Goal: Transaction & Acquisition: Book appointment/travel/reservation

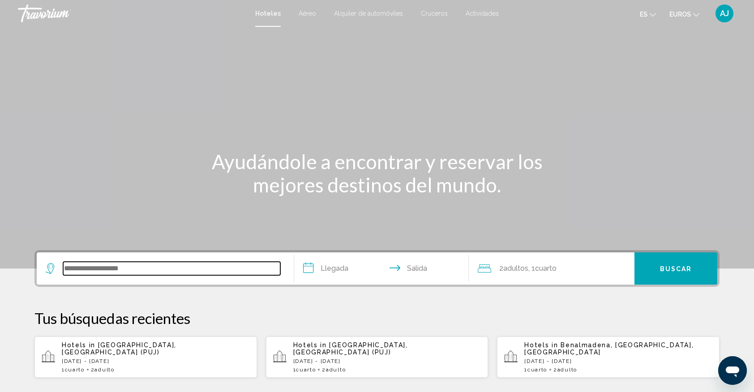
click at [101, 265] on input "Widget de búsqueda" at bounding box center [171, 268] width 217 height 13
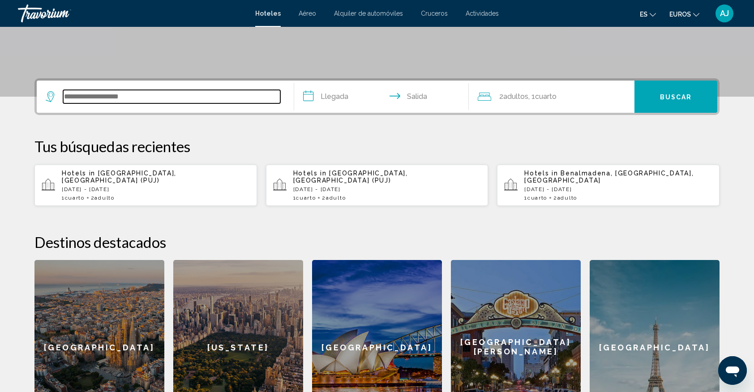
scroll to position [220, 0]
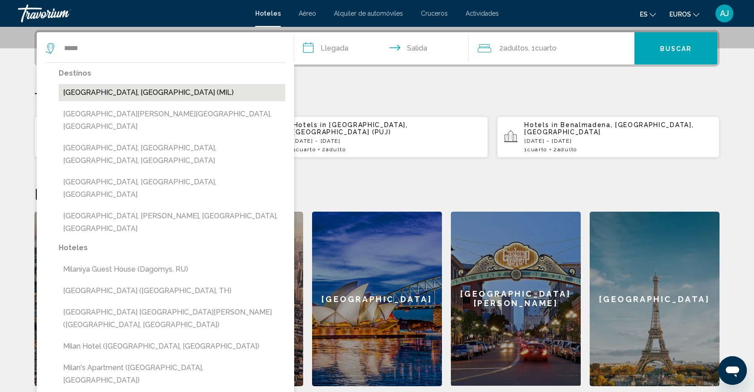
click at [103, 92] on button "[GEOGRAPHIC_DATA], [GEOGRAPHIC_DATA] (MIL)" at bounding box center [172, 92] width 226 height 17
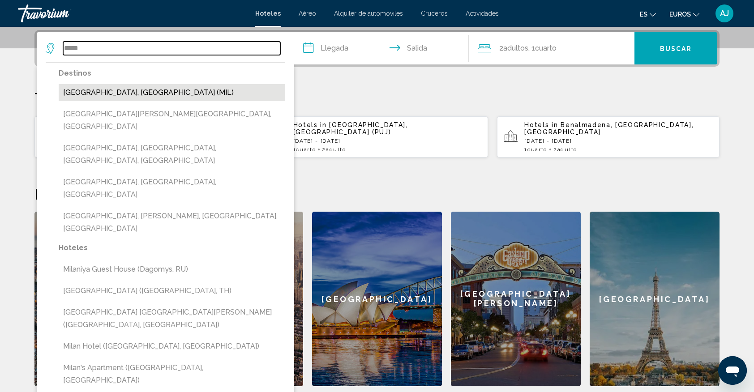
type input "**********"
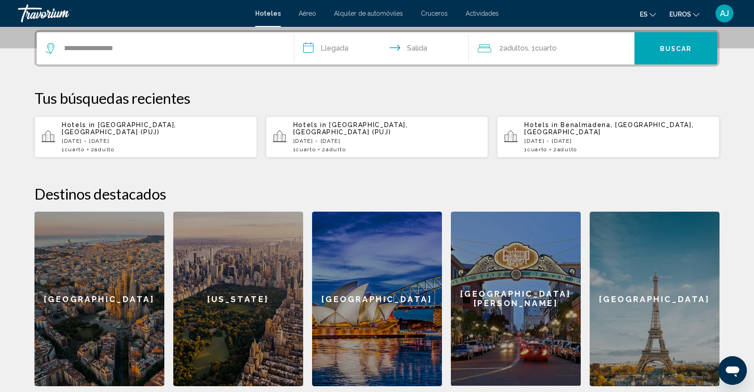
click at [325, 51] on input "**********" at bounding box center [383, 49] width 178 height 35
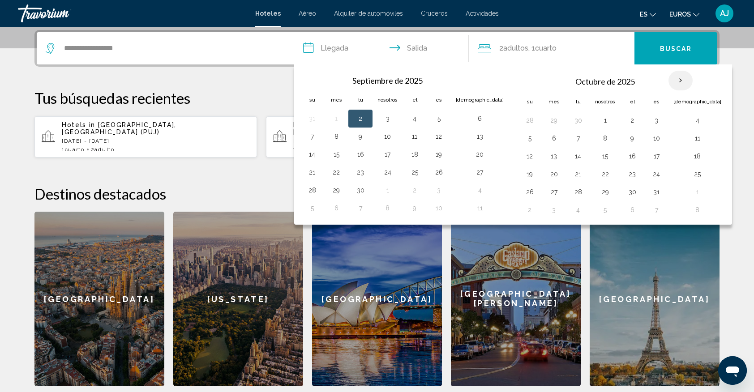
click at [668, 79] on th "Mes próximo" at bounding box center [680, 81] width 24 height 20
click at [668, 81] on th "Mes próximo" at bounding box center [680, 81] width 24 height 20
click at [535, 50] on font ", 1" at bounding box center [531, 48] width 7 height 9
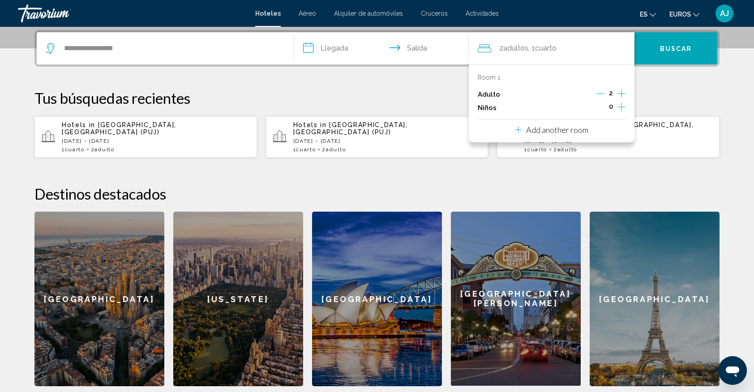
click at [618, 91] on icon "Increment adults" at bounding box center [621, 93] width 8 height 11
click at [618, 90] on icon "Increment adults" at bounding box center [621, 93] width 8 height 11
click at [496, 76] on p "Room 1" at bounding box center [489, 77] width 23 height 7
click at [597, 94] on icon "Decrement adults" at bounding box center [600, 94] width 8 height 0
click at [600, 94] on icon "Decrement adults" at bounding box center [601, 94] width 8 height 0
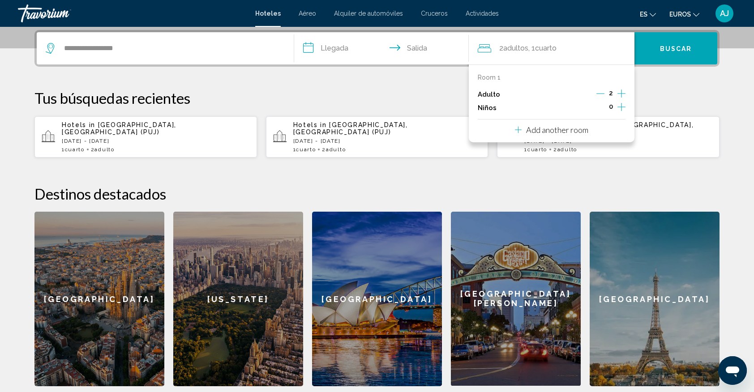
click at [585, 129] on p "Add another room" at bounding box center [557, 130] width 62 height 10
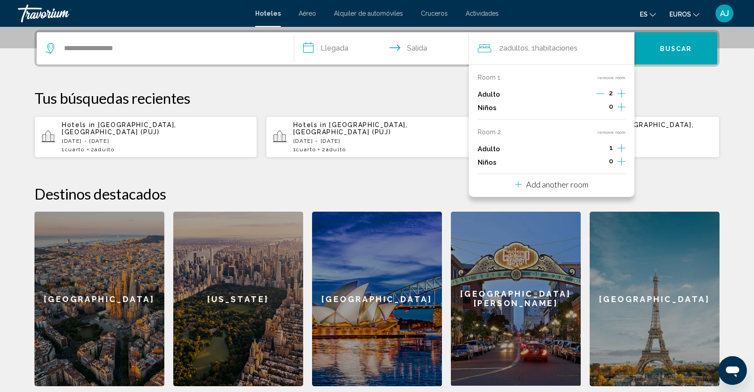
click at [620, 99] on icon "Increment adults" at bounding box center [621, 93] width 8 height 11
click at [520, 44] on font "adultos" at bounding box center [515, 48] width 25 height 9
click at [324, 47] on input "**********" at bounding box center [383, 49] width 178 height 35
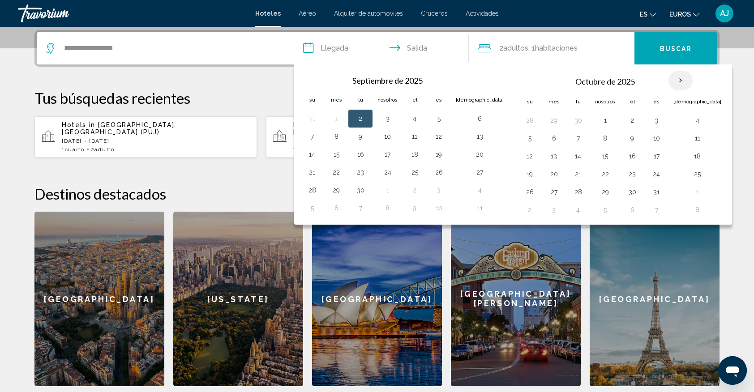
click at [668, 79] on th "Mes próximo" at bounding box center [680, 81] width 24 height 20
click at [359, 176] on button "23" at bounding box center [360, 174] width 14 height 13
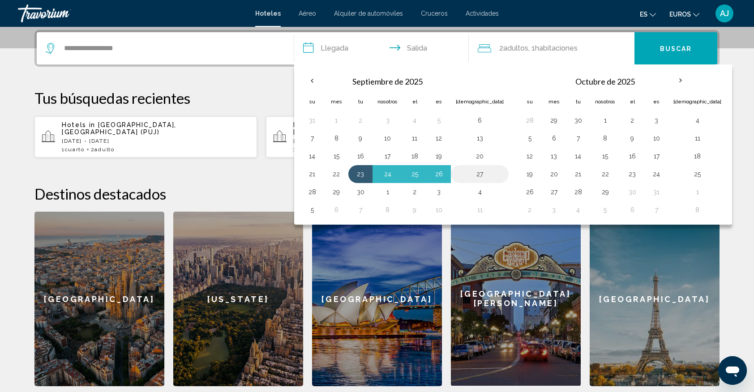
click at [464, 171] on button "27" at bounding box center [480, 174] width 48 height 13
type input "**********"
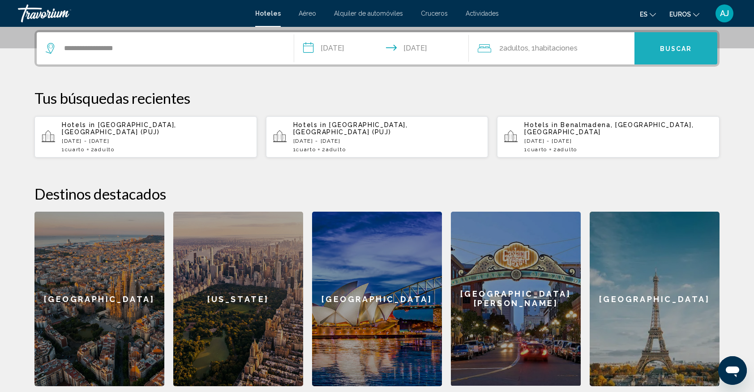
click at [649, 54] on button "Buscar" at bounding box center [675, 48] width 83 height 32
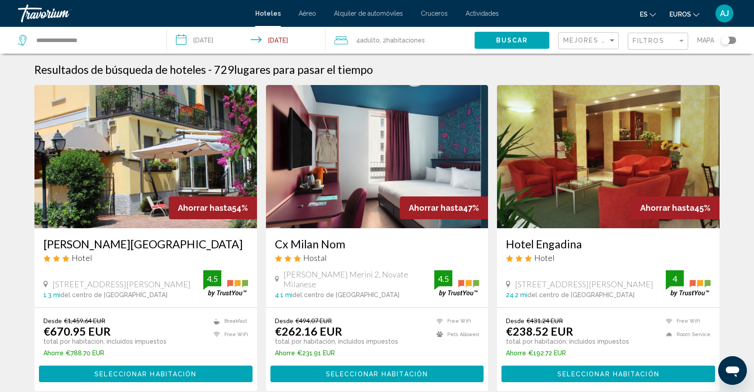
click at [230, 43] on input "**********" at bounding box center [248, 42] width 162 height 30
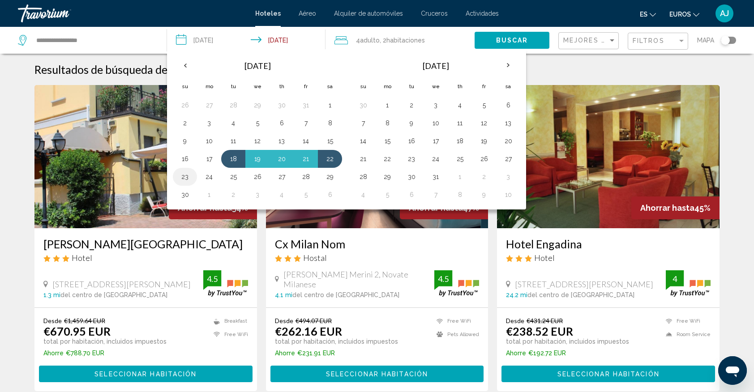
click at [187, 182] on button "23" at bounding box center [185, 177] width 14 height 13
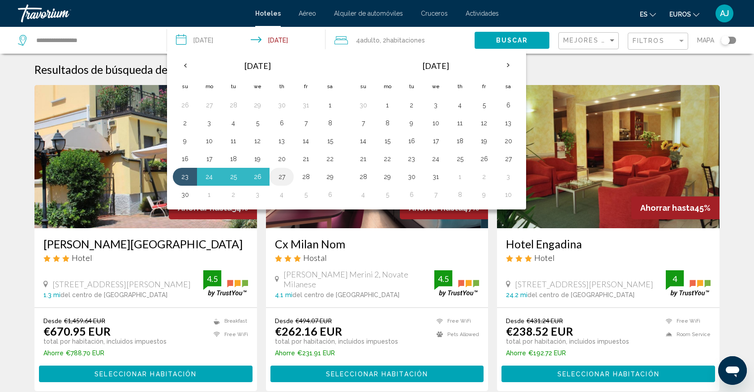
click at [281, 182] on button "27" at bounding box center [281, 177] width 14 height 13
type input "**********"
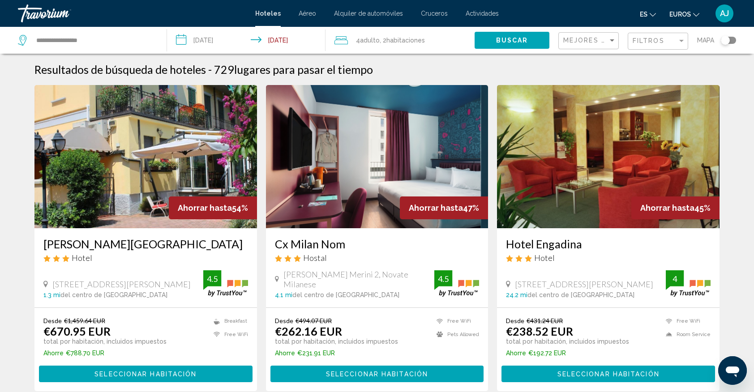
click at [507, 38] on span "Buscar" at bounding box center [512, 40] width 32 height 7
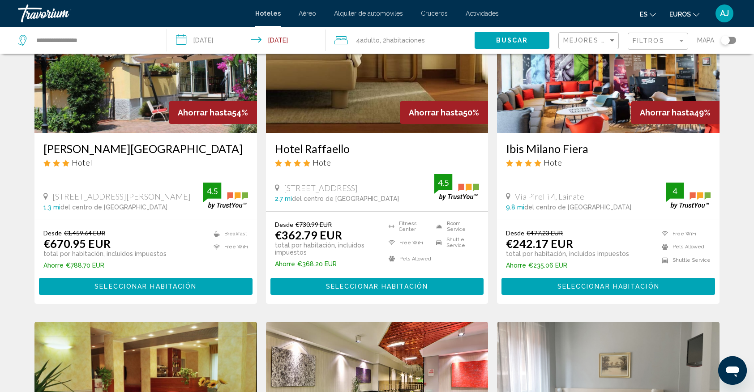
scroll to position [119, 0]
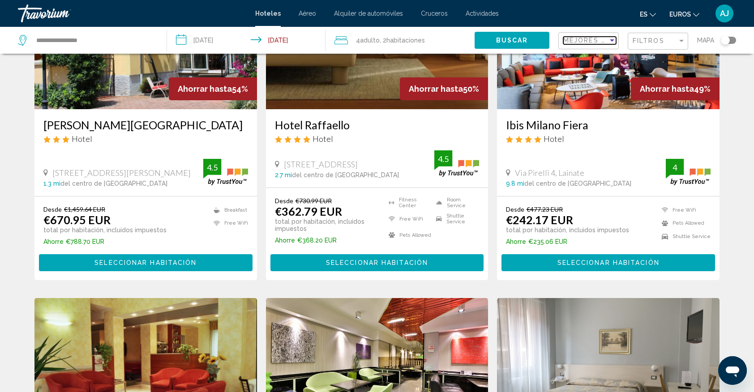
click at [611, 43] on div "Sort by" at bounding box center [612, 40] width 8 height 7
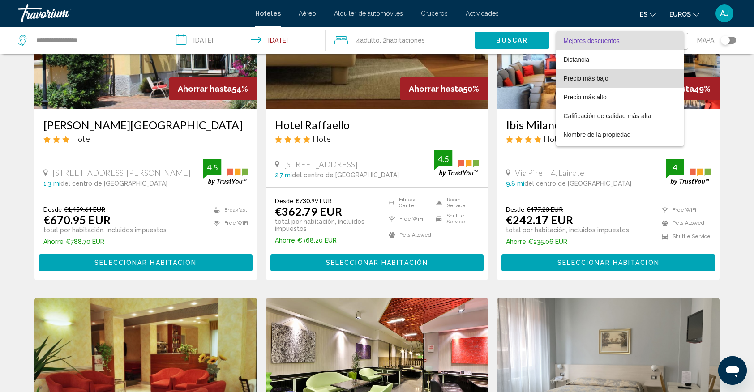
click at [607, 77] on font "Precio más bajo" at bounding box center [585, 78] width 45 height 7
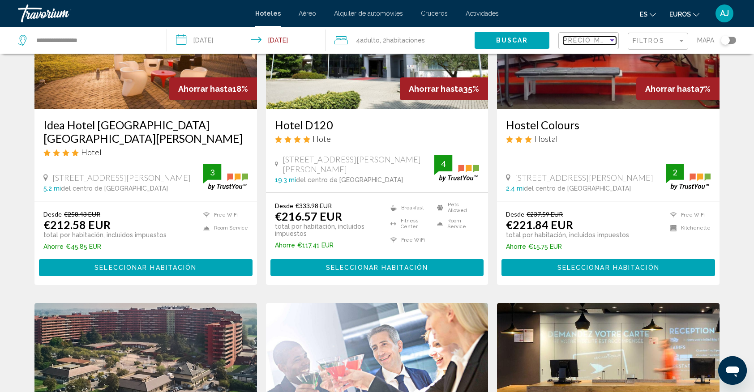
scroll to position [1107, 0]
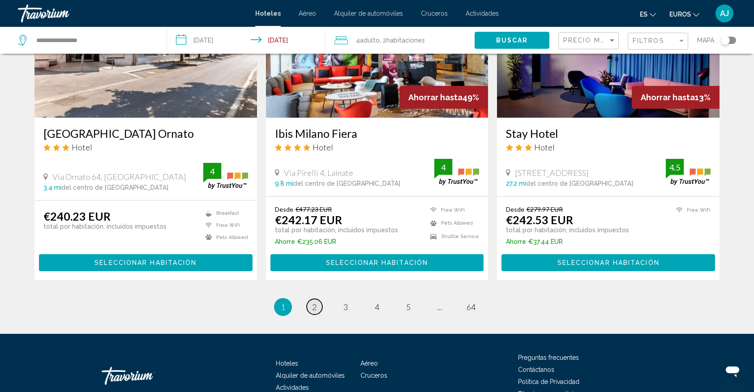
click at [314, 302] on span "2" at bounding box center [314, 307] width 4 height 10
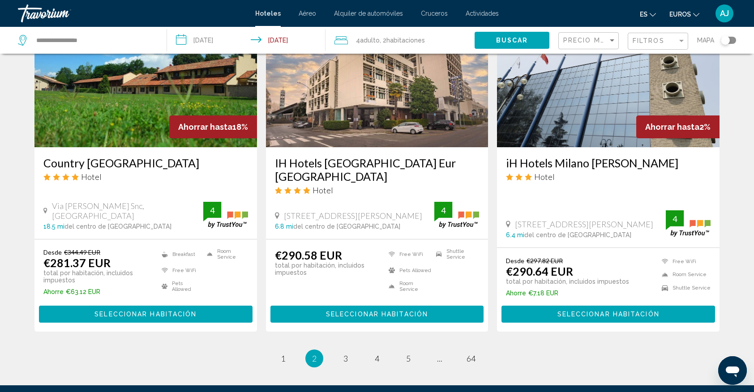
scroll to position [1098, 0]
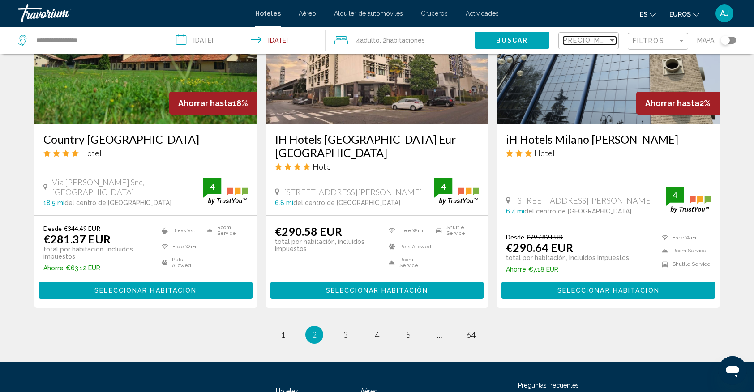
click at [611, 43] on div "Sort by" at bounding box center [612, 40] width 8 height 7
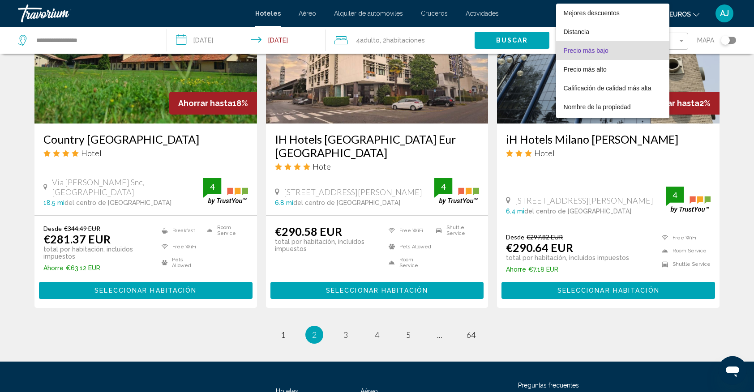
scroll to position [9, 0]
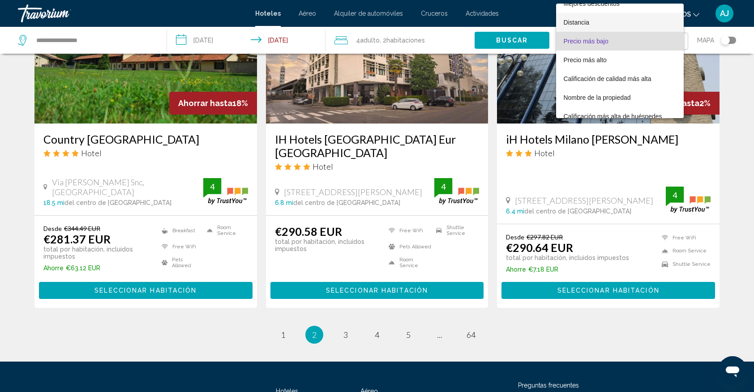
click at [594, 17] on span "Distancia" at bounding box center [619, 22] width 113 height 19
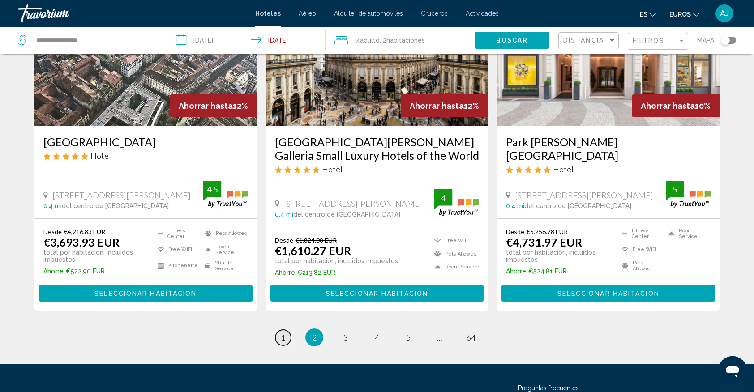
click at [283, 333] on span "1" at bounding box center [283, 338] width 4 height 10
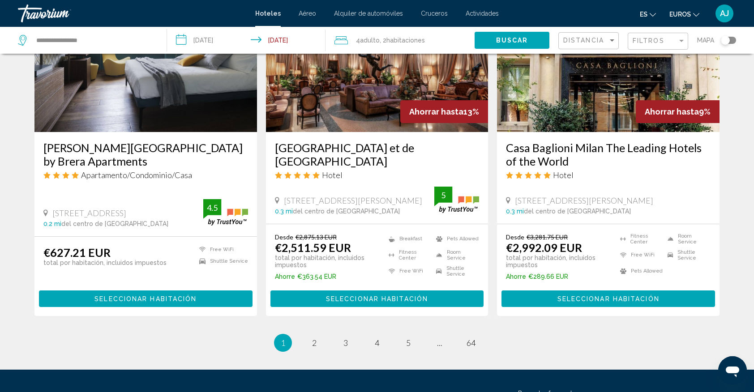
scroll to position [1122, 0]
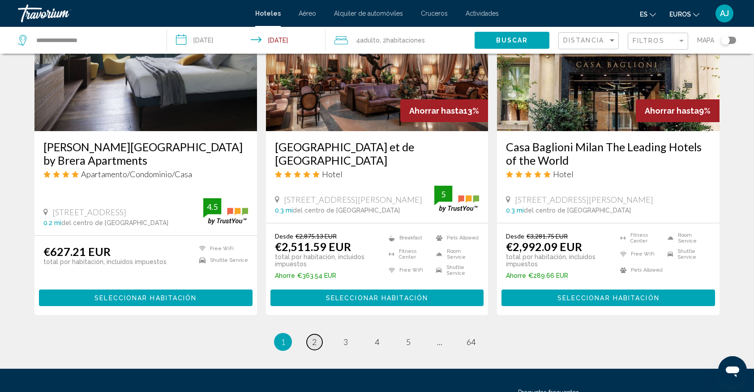
click at [307, 334] on link "page 2" at bounding box center [315, 342] width 16 height 16
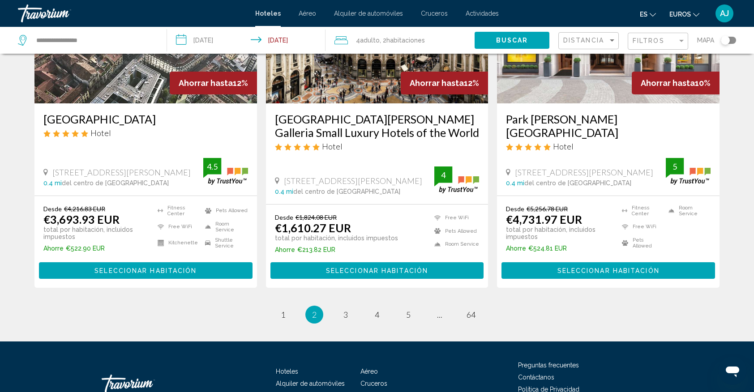
scroll to position [1122, 0]
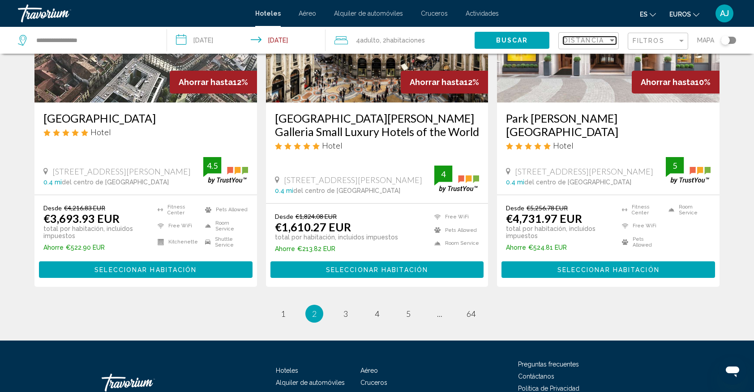
click at [611, 38] on div "Sort by" at bounding box center [612, 40] width 8 height 7
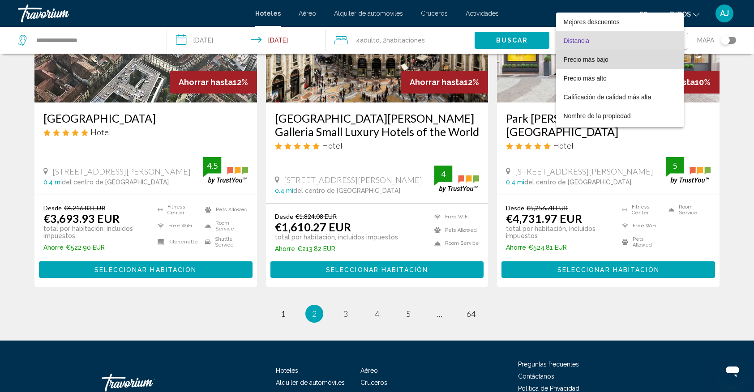
click at [597, 60] on font "Precio más bajo" at bounding box center [585, 59] width 45 height 7
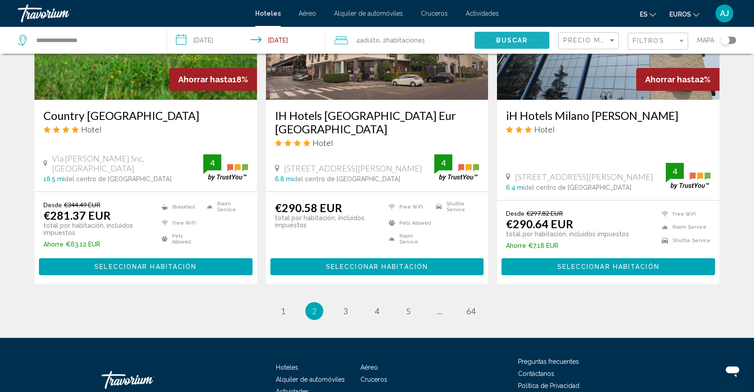
click at [522, 40] on span "Buscar" at bounding box center [512, 40] width 32 height 7
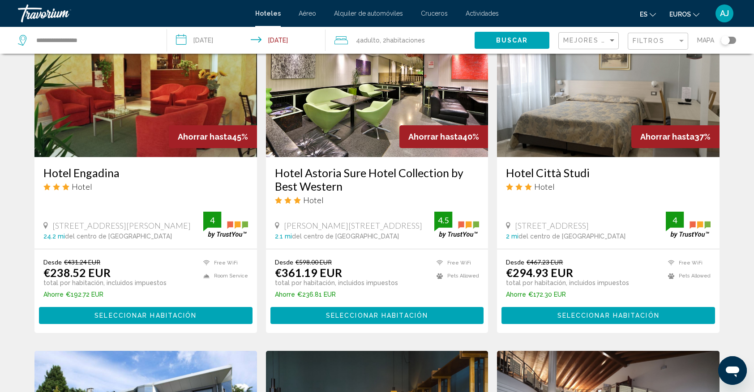
scroll to position [406, 0]
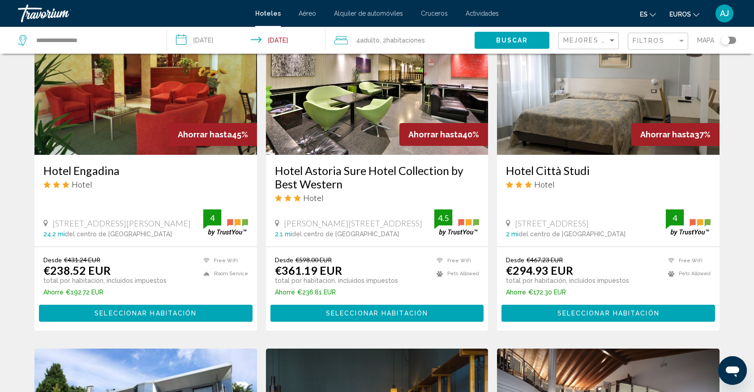
click at [602, 142] on img "Contenido principal" at bounding box center [608, 83] width 222 height 143
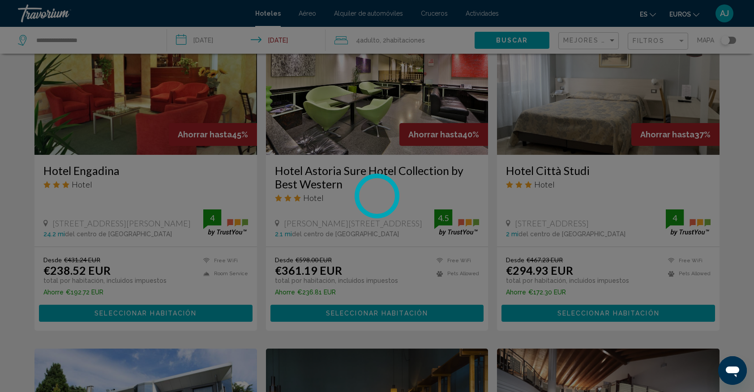
click at [602, 142] on div at bounding box center [377, 196] width 754 height 392
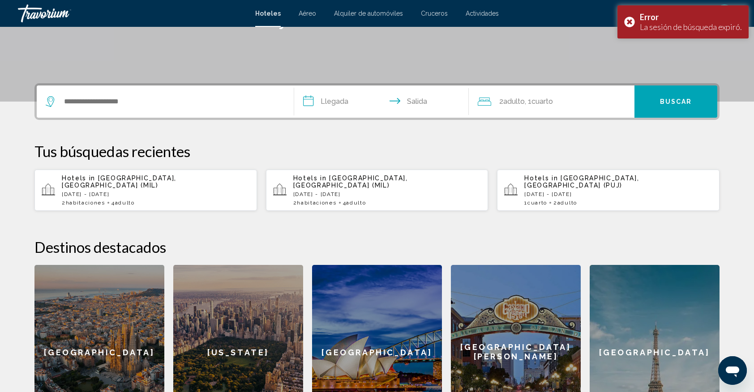
scroll to position [191, 0]
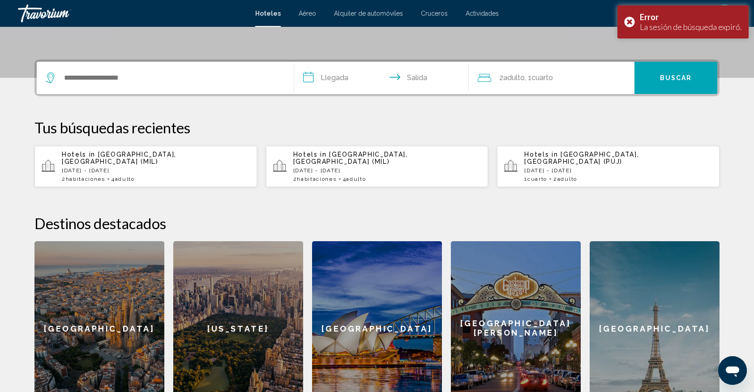
click at [160, 167] on p "[DATE] - [DATE]" at bounding box center [156, 170] width 188 height 6
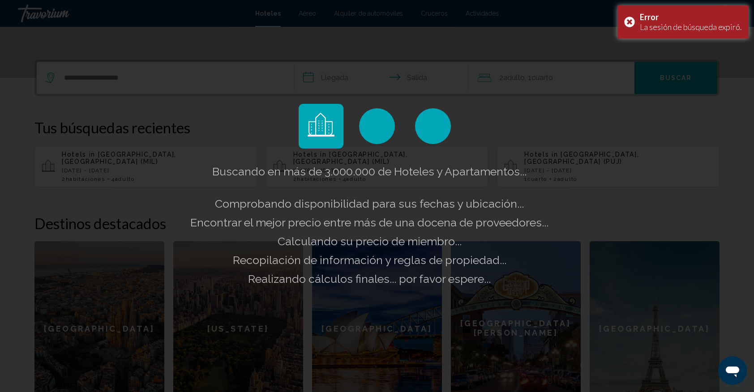
click at [160, 165] on div "Buscando en más de 3.000.000 de Hoteles y Apartamentos... Comprobando disponibi…" at bounding box center [377, 196] width 754 height 392
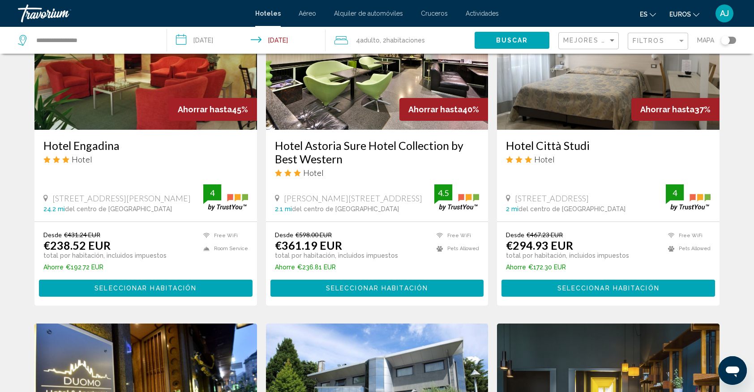
scroll to position [430, 0]
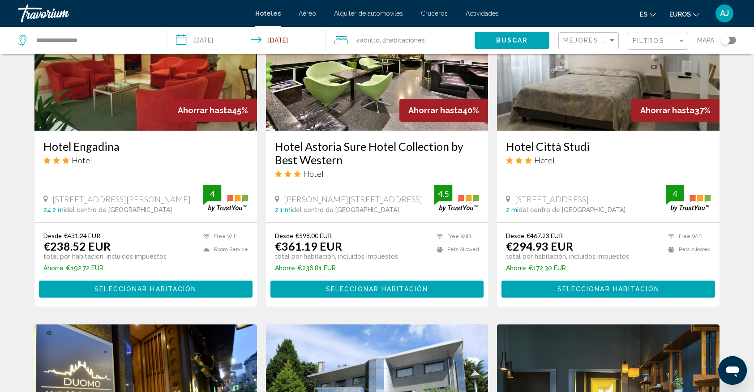
click at [581, 102] on img "Contenido principal" at bounding box center [608, 58] width 222 height 143
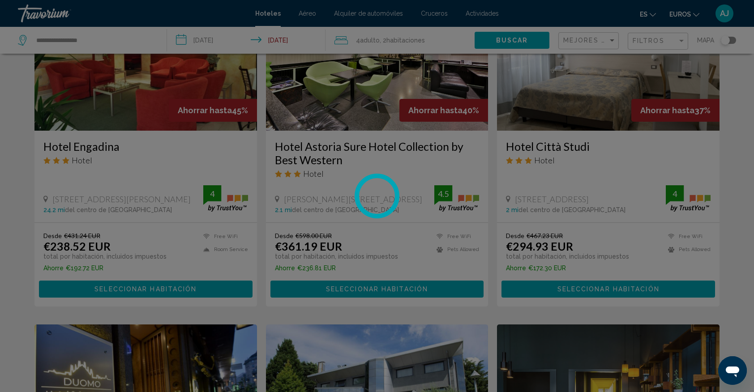
click at [581, 102] on div at bounding box center [377, 196] width 754 height 392
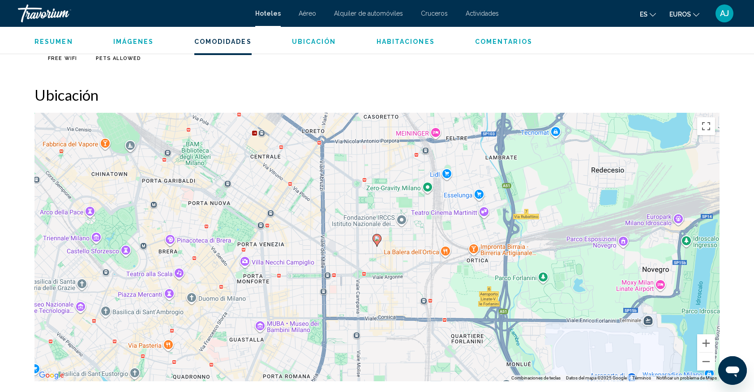
scroll to position [812, 0]
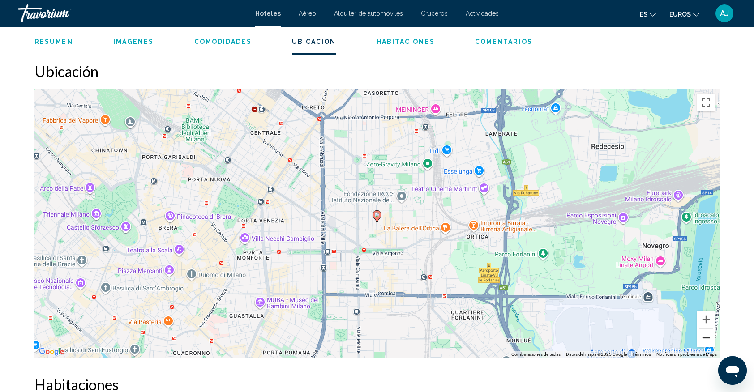
click at [710, 337] on button "Reducir" at bounding box center [706, 338] width 18 height 18
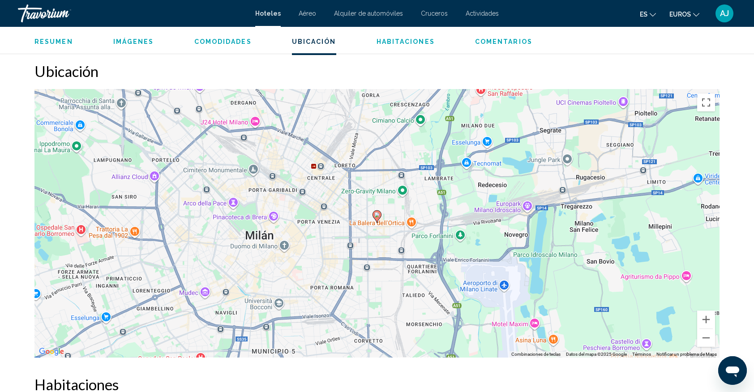
click at [483, 10] on font "Actividades" at bounding box center [482, 13] width 33 height 7
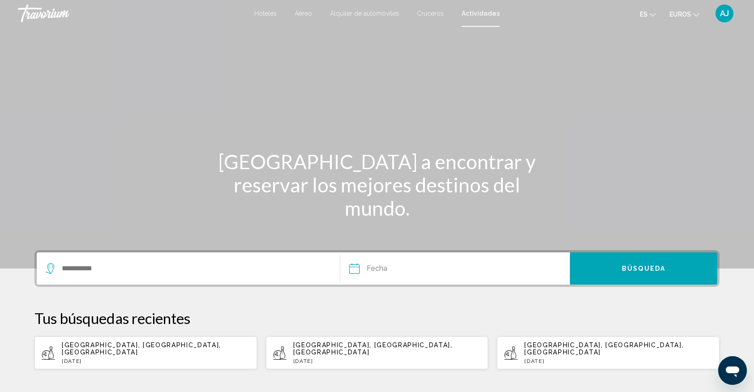
click at [158, 275] on div "Search widget" at bounding box center [188, 268] width 285 height 32
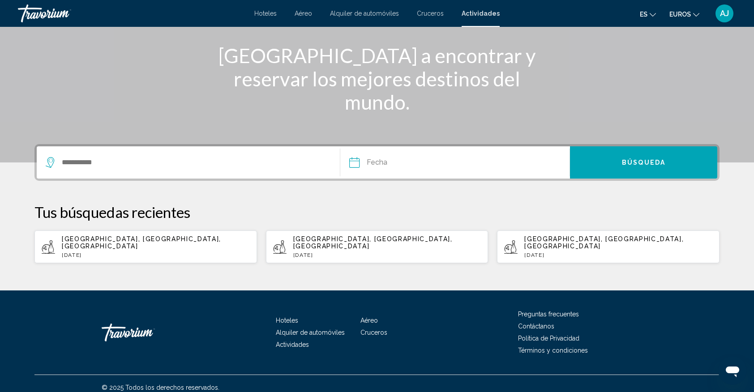
scroll to position [107, 0]
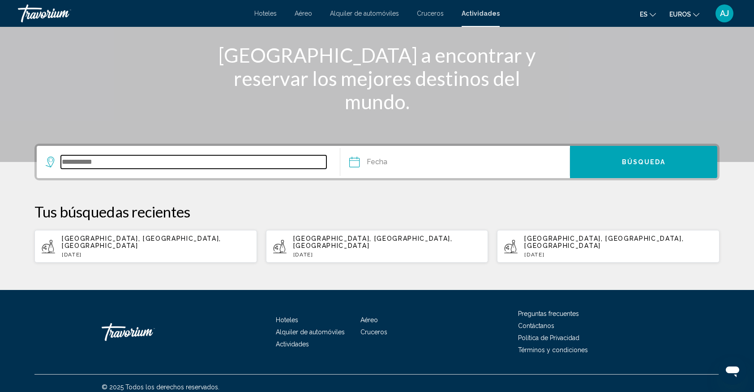
click at [143, 167] on input "Search widget" at bounding box center [193, 161] width 265 height 13
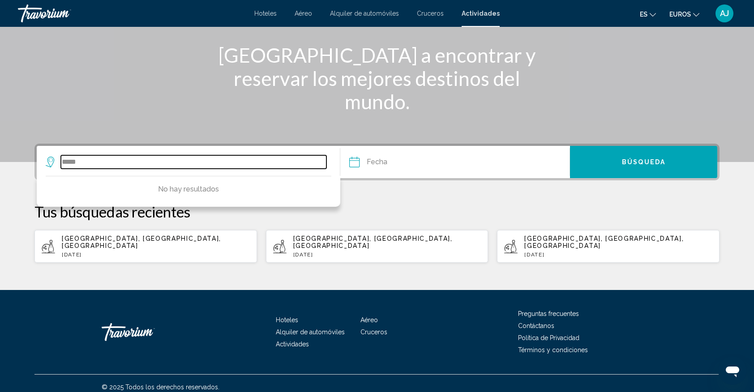
type input "*****"
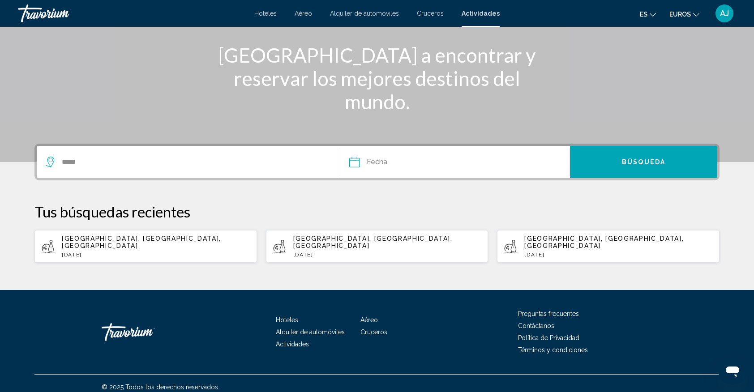
click at [188, 168] on div "*****" at bounding box center [188, 162] width 285 height 32
click at [355, 160] on input "Date" at bounding box center [404, 163] width 114 height 35
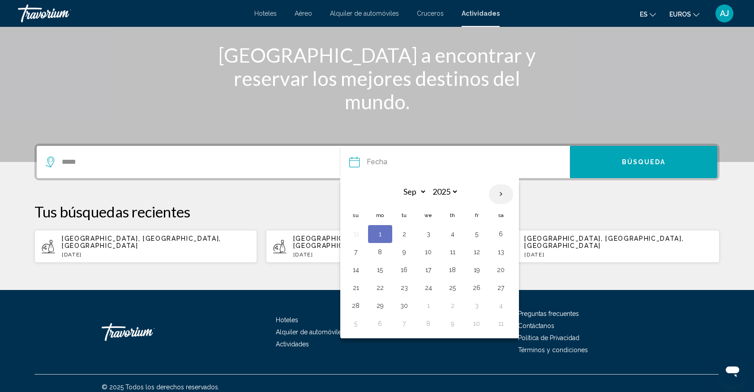
click at [502, 193] on th "Next month" at bounding box center [501, 194] width 24 height 20
click at [505, 195] on th "Next month" at bounding box center [501, 194] width 24 height 20
select select "**"
click at [355, 307] on button "23" at bounding box center [356, 305] width 14 height 13
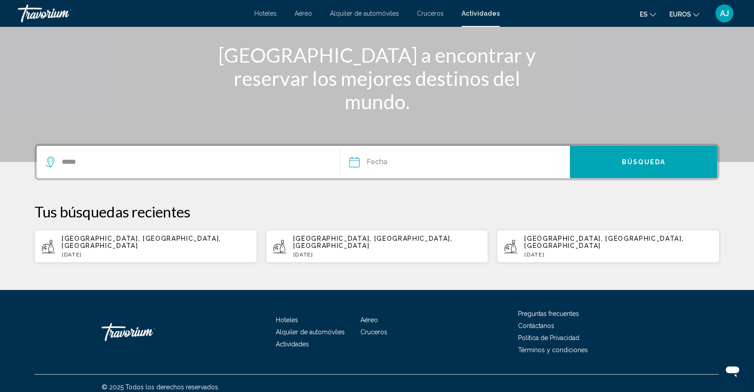
type input "**********"
click at [609, 157] on button "Búsqueda" at bounding box center [643, 162] width 147 height 32
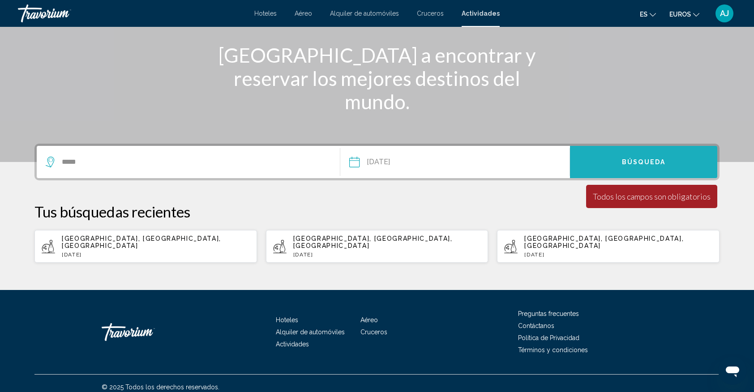
click at [609, 157] on button "Búsqueda" at bounding box center [643, 162] width 147 height 32
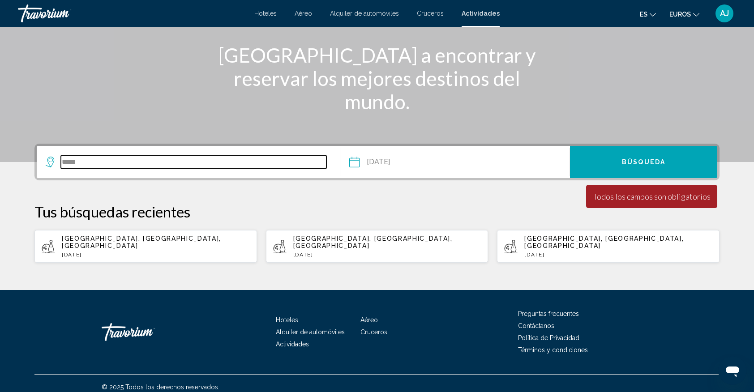
click at [67, 160] on input "*****" at bounding box center [193, 161] width 265 height 13
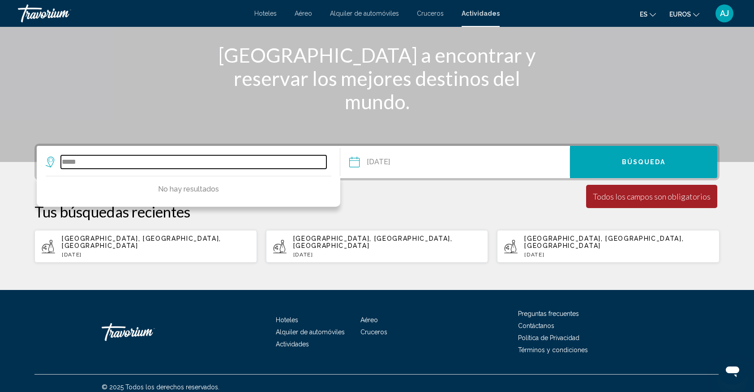
click at [83, 162] on input "*****" at bounding box center [193, 161] width 265 height 13
type input "*"
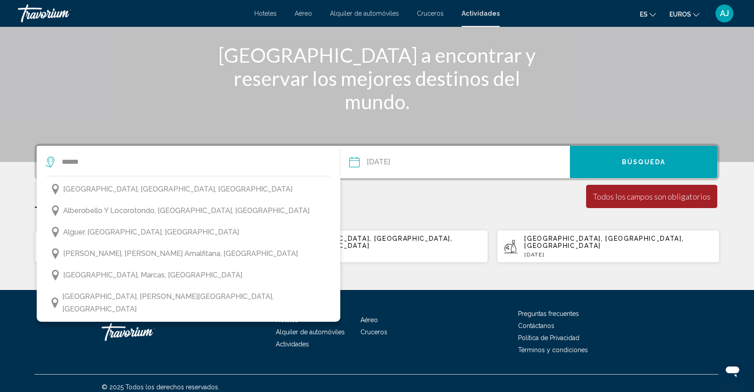
scroll to position [141, 0]
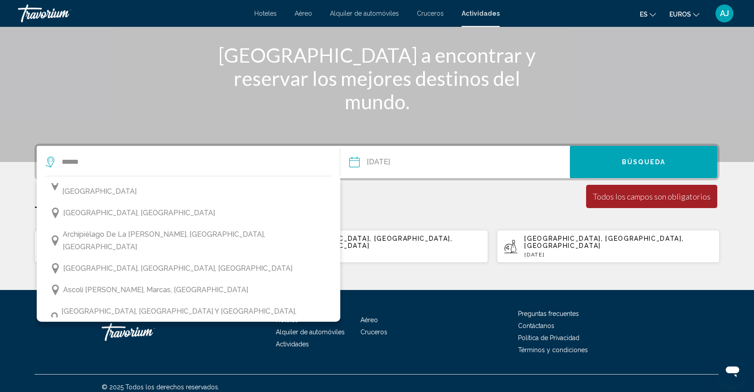
click at [320, 337] on button "Asís , [GEOGRAPHIC_DATA], [GEOGRAPHIC_DATA]" at bounding box center [189, 345] width 286 height 17
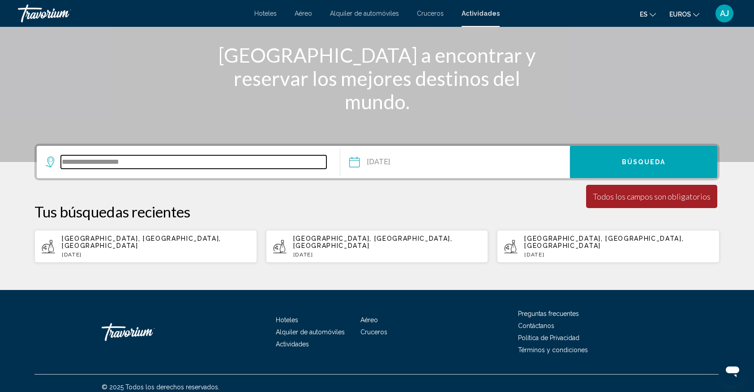
click at [321, 162] on input "**********" at bounding box center [193, 161] width 265 height 13
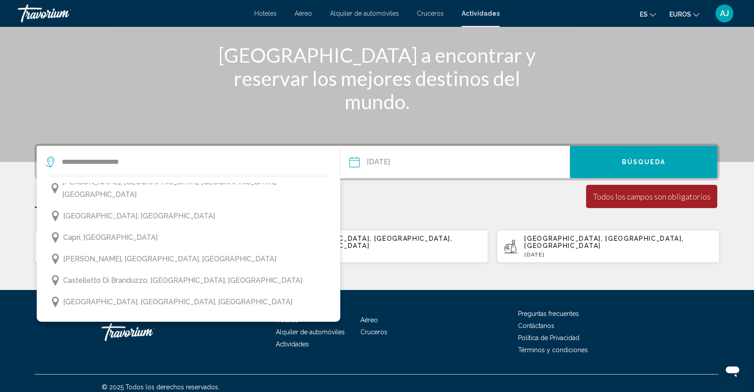
scroll to position [549, 0]
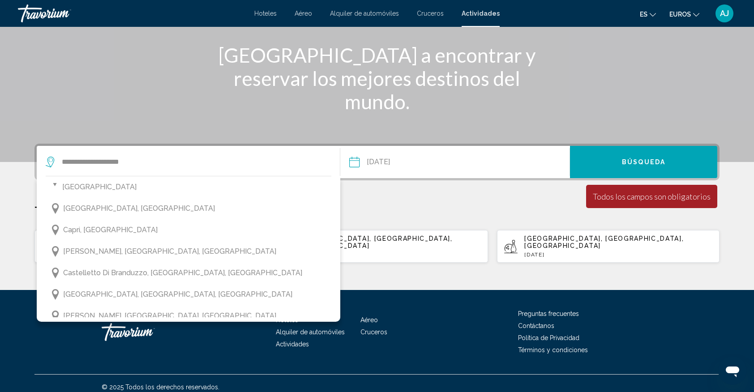
click at [315, 350] on button "Cervinia, [PERSON_NAME][GEOGRAPHIC_DATA], [GEOGRAPHIC_DATA]" at bounding box center [189, 358] width 286 height 17
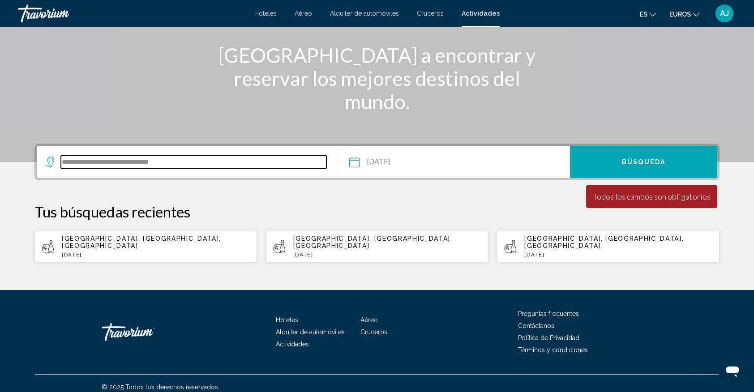
click at [309, 158] on input "**********" at bounding box center [193, 161] width 265 height 13
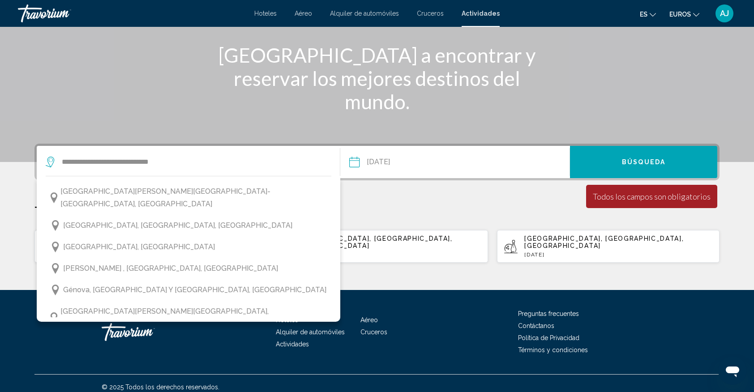
scroll to position [1098, 0]
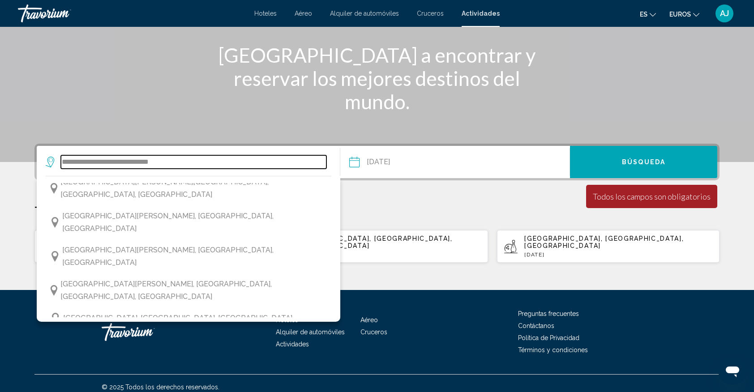
type input "**********"
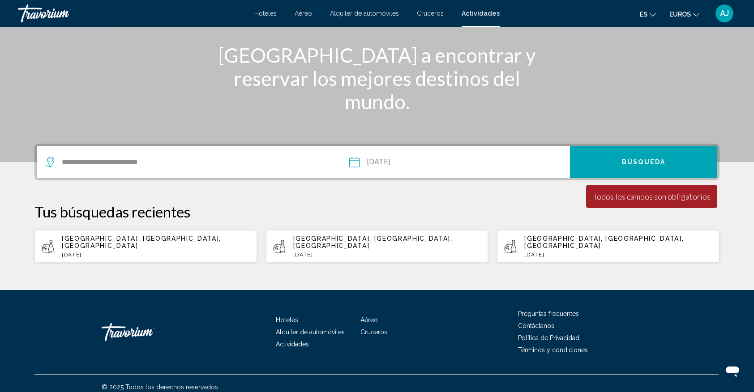
click at [353, 161] on input "**********" at bounding box center [404, 163] width 114 height 35
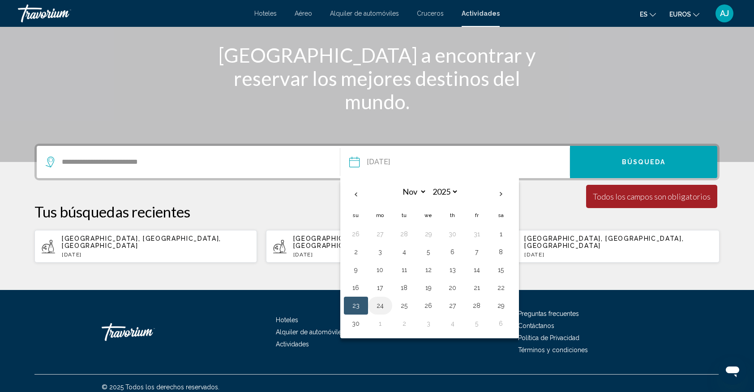
click at [380, 305] on button "24" at bounding box center [380, 305] width 14 height 13
type input "**********"
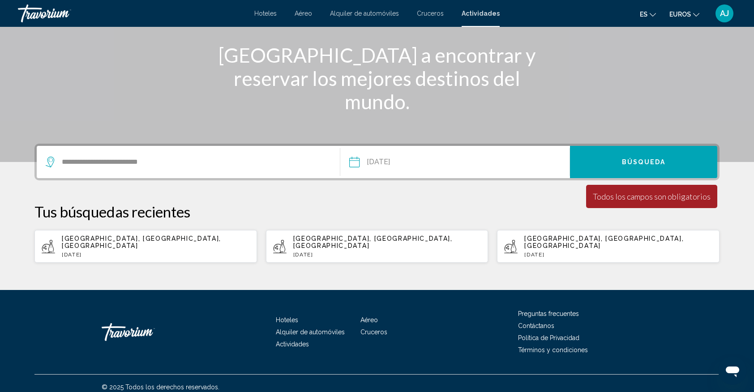
click at [652, 163] on span "Búsqueda" at bounding box center [643, 162] width 43 height 7
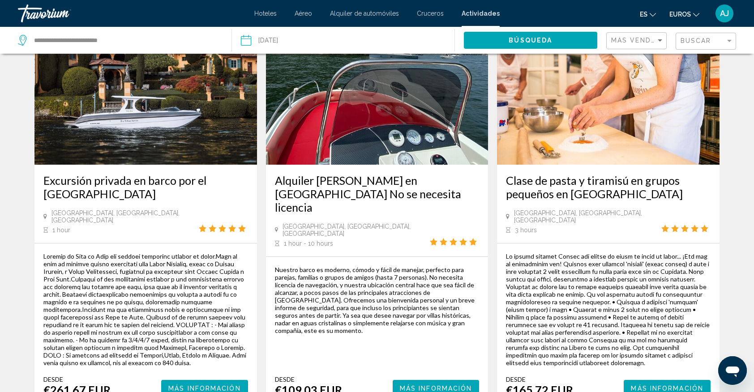
scroll to position [1361, 0]
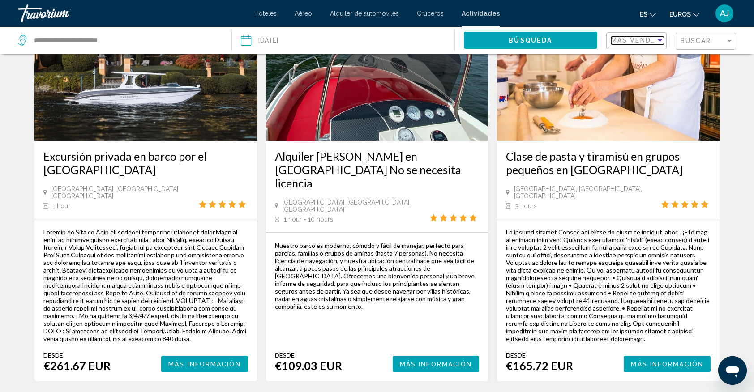
click at [659, 40] on div "Sort by" at bounding box center [660, 40] width 4 height 2
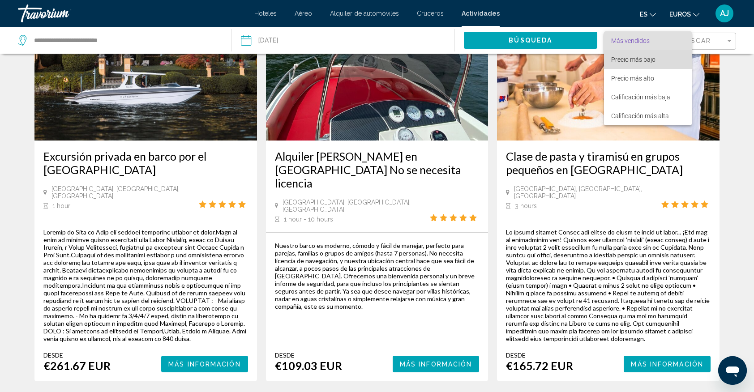
click at [645, 61] on font "Precio más bajo" at bounding box center [633, 59] width 44 height 7
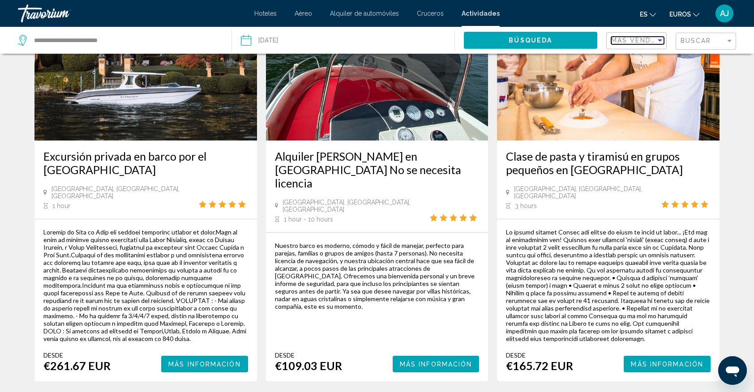
click at [655, 42] on span "Más vendidos" at bounding box center [640, 40] width 58 height 7
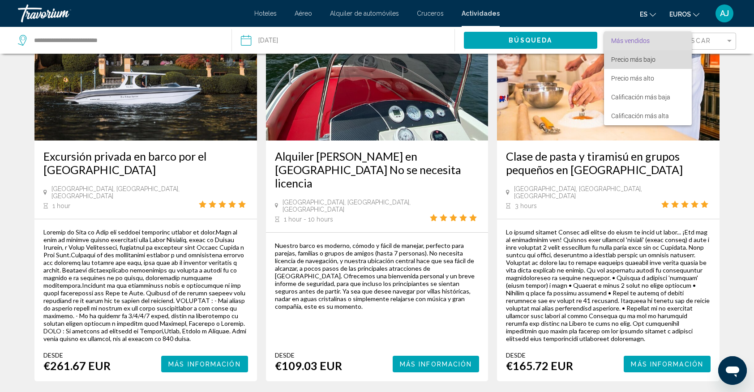
click at [643, 58] on font "Precio más bajo" at bounding box center [633, 59] width 44 height 7
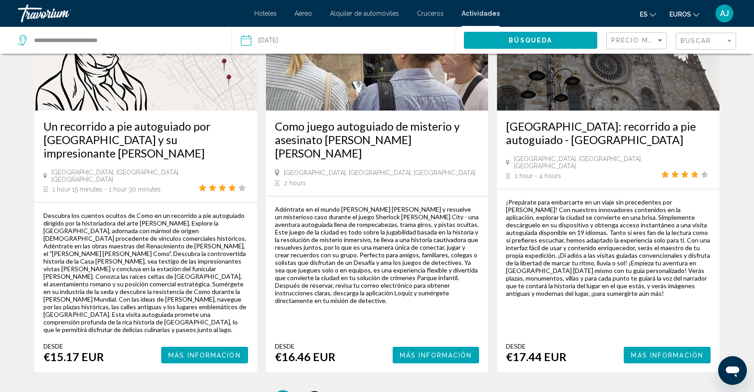
click at [312, 392] on span "2" at bounding box center [314, 399] width 4 height 10
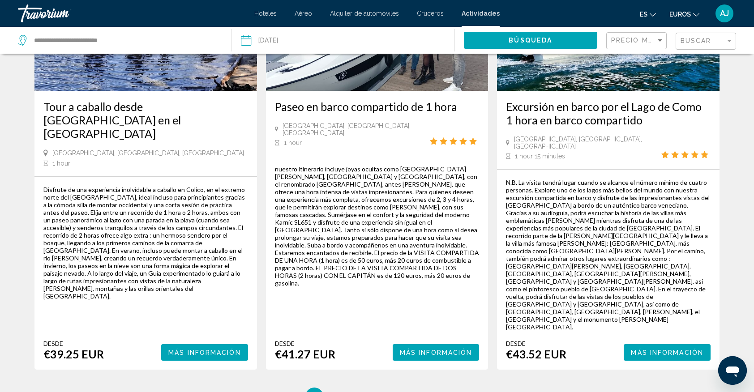
scroll to position [1361, 0]
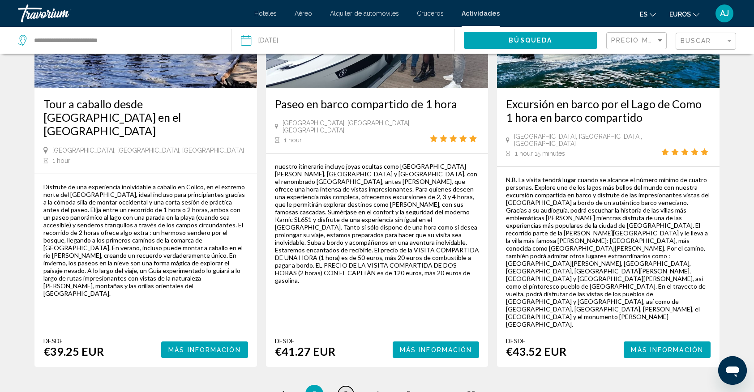
click at [348, 386] on link "page 3" at bounding box center [346, 394] width 16 height 16
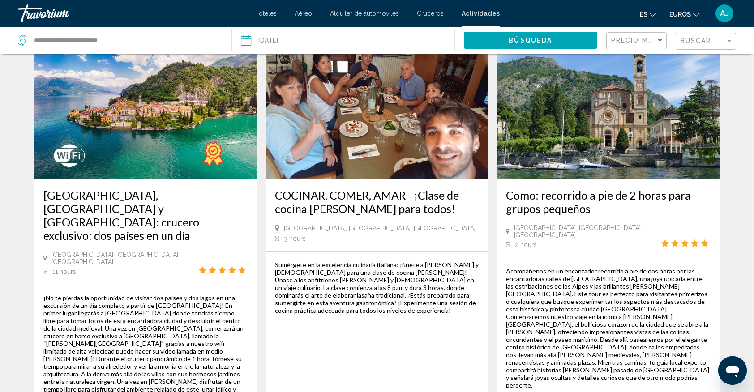
scroll to position [1313, 0]
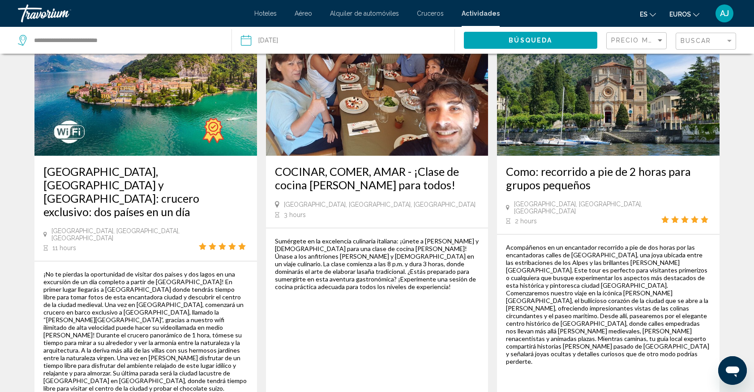
click at [430, 13] on font "Cruceros" at bounding box center [430, 13] width 27 height 7
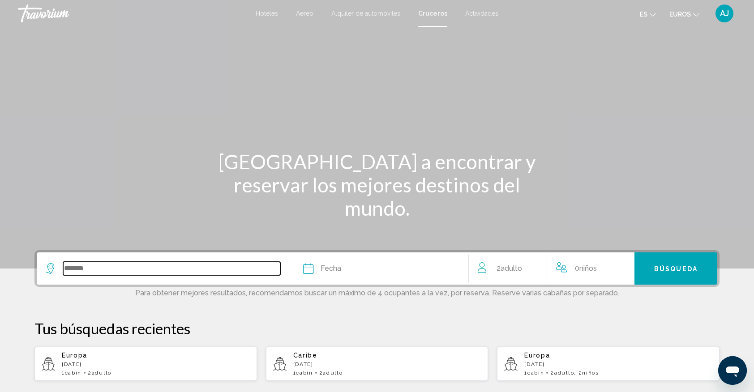
click at [90, 271] on input "Search widget" at bounding box center [171, 268] width 217 height 13
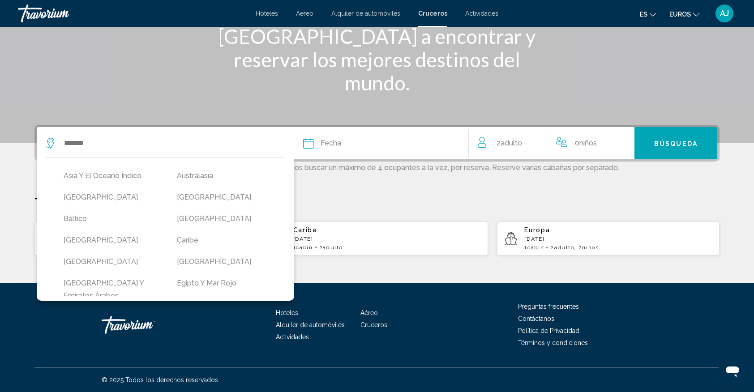
scroll to position [24, 0]
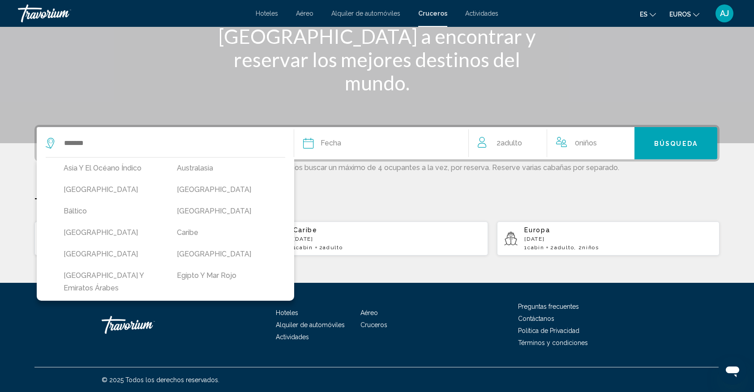
click at [282, 296] on div "[US_STATE] [GEOGRAPHIC_DATA] Asia y el Océano Índico [GEOGRAPHIC_DATA] [GEOGRAP…" at bounding box center [165, 229] width 257 height 144
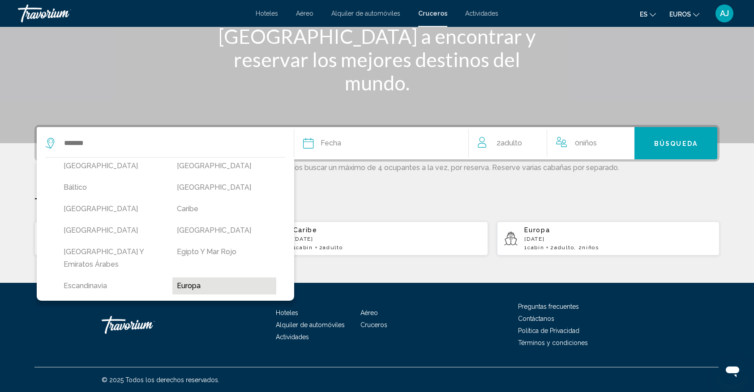
click at [239, 278] on button "Europa" at bounding box center [224, 286] width 104 height 17
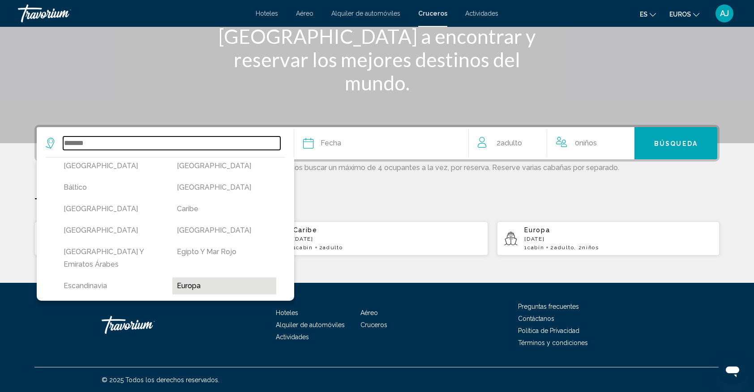
type input "******"
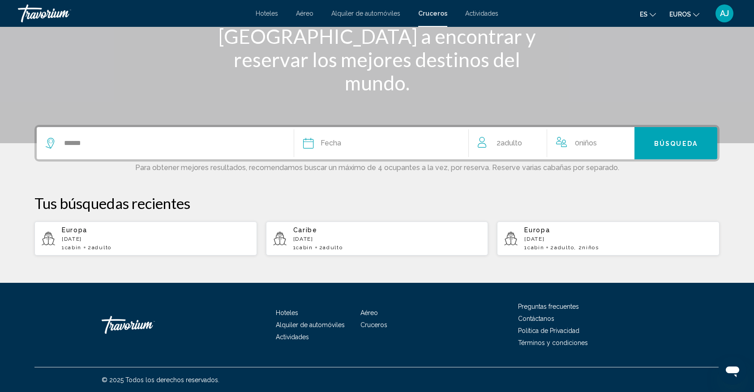
click at [308, 145] on icon "Search widget" at bounding box center [308, 143] width 11 height 11
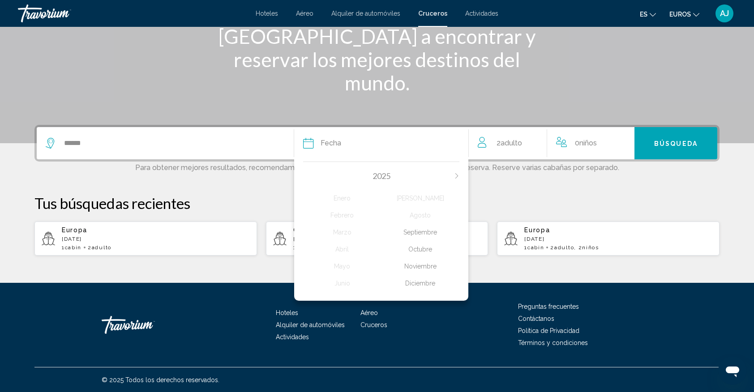
click at [456, 174] on icon "Next month" at bounding box center [456, 175] width 3 height 5
click at [345, 266] on div "Mayo" at bounding box center [342, 266] width 78 height 16
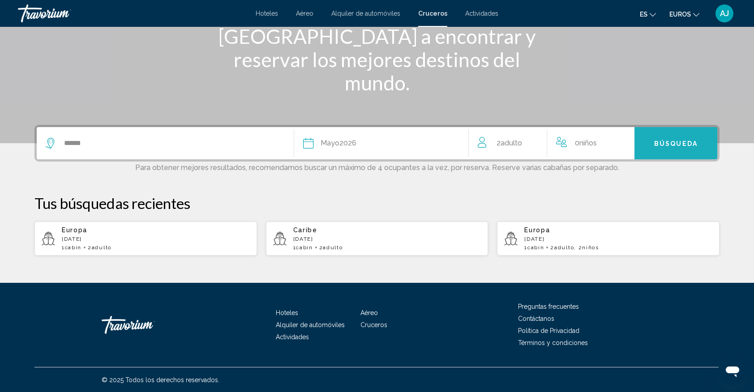
click at [654, 151] on button "Búsqueda" at bounding box center [675, 143] width 83 height 32
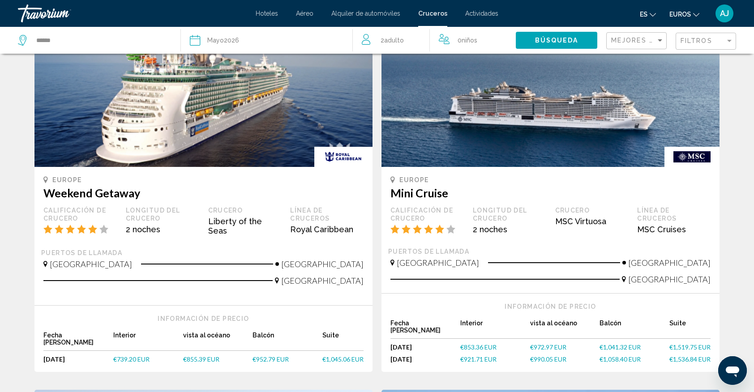
scroll to position [95, 0]
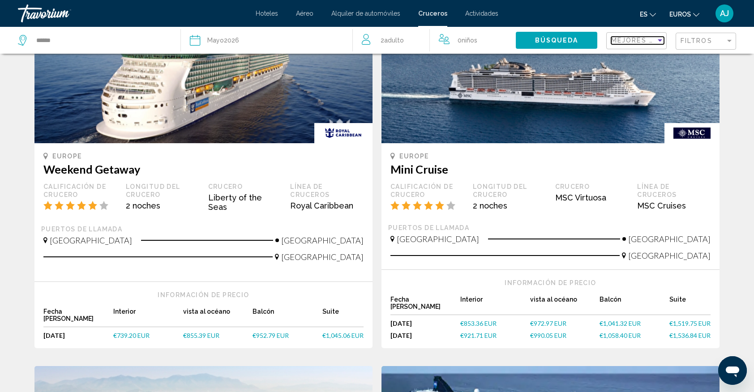
click at [658, 40] on div "Sort by" at bounding box center [660, 40] width 8 height 7
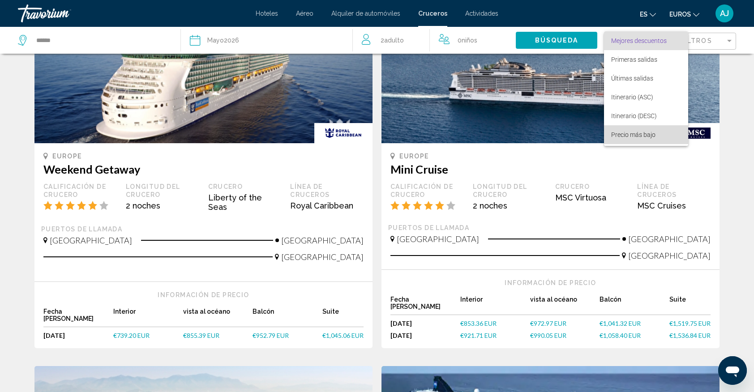
click at [645, 140] on span "Precio más bajo" at bounding box center [646, 134] width 70 height 19
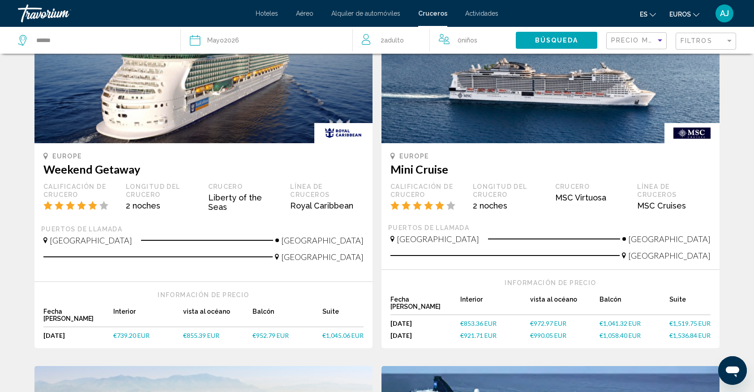
click at [559, 33] on button "Búsqueda" at bounding box center [556, 40] width 81 height 17
click at [559, 43] on span "Búsqueda" at bounding box center [556, 40] width 43 height 7
click at [559, 42] on span "Búsqueda" at bounding box center [556, 40] width 43 height 7
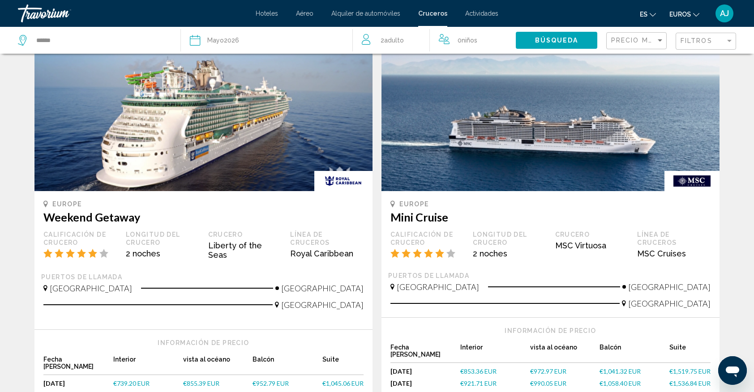
scroll to position [72, 0]
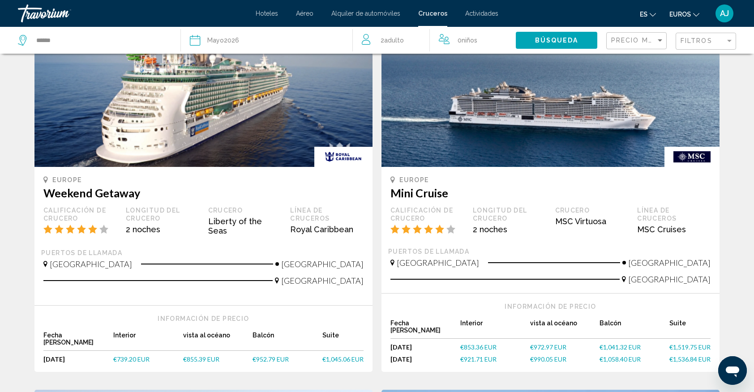
click at [231, 151] on img "Contenido principal" at bounding box center [203, 95] width 338 height 143
click at [260, 132] on img "Contenido principal" at bounding box center [203, 95] width 338 height 143
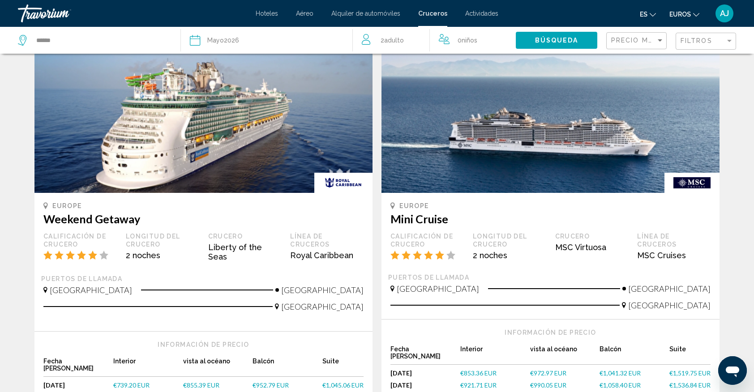
scroll to position [24, 0]
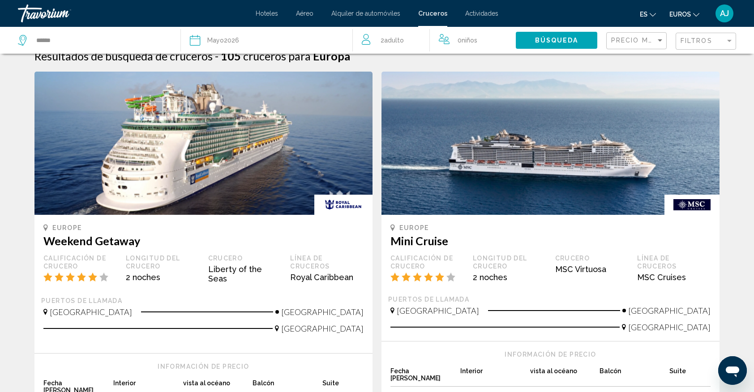
click at [123, 118] on img "Contenido principal" at bounding box center [203, 143] width 338 height 143
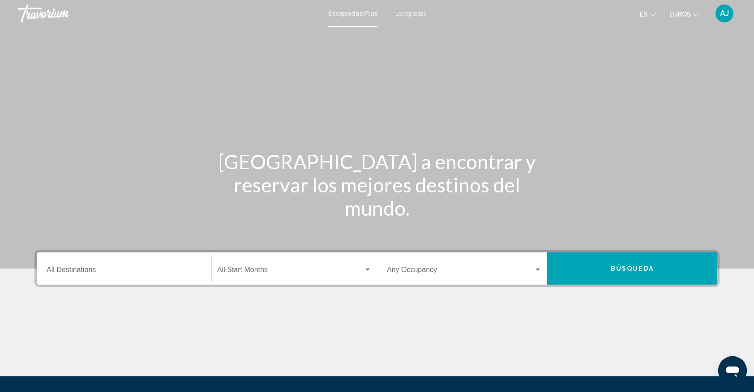
click at [176, 270] on input "Destination All Destinations" at bounding box center [124, 272] width 155 height 8
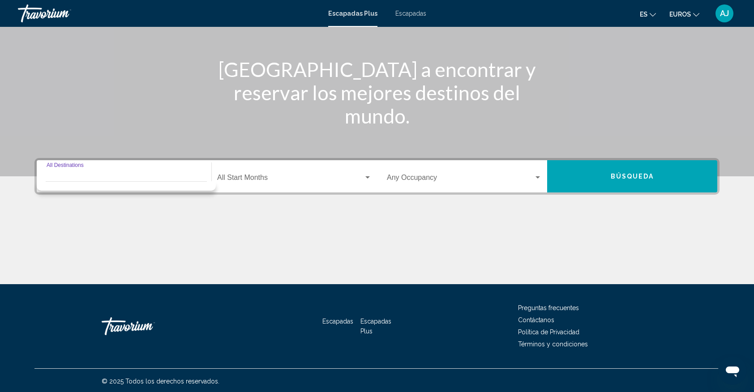
scroll to position [93, 0]
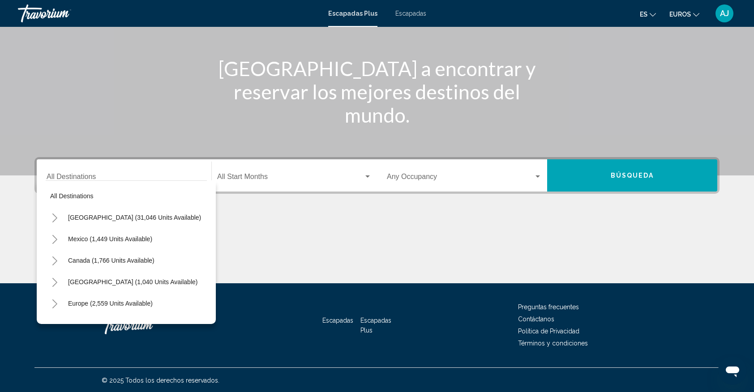
click at [108, 171] on div "Destination All Destinations" at bounding box center [124, 176] width 155 height 28
click at [92, 307] on button "Europe (2,559 units available)" at bounding box center [111, 303] width 94 height 21
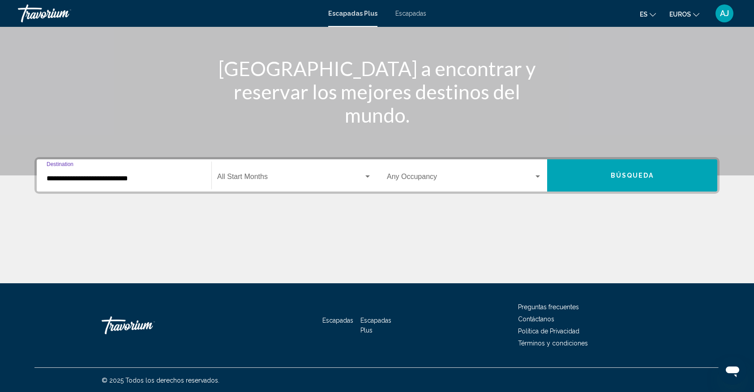
click at [74, 181] on input "**********" at bounding box center [124, 179] width 155 height 8
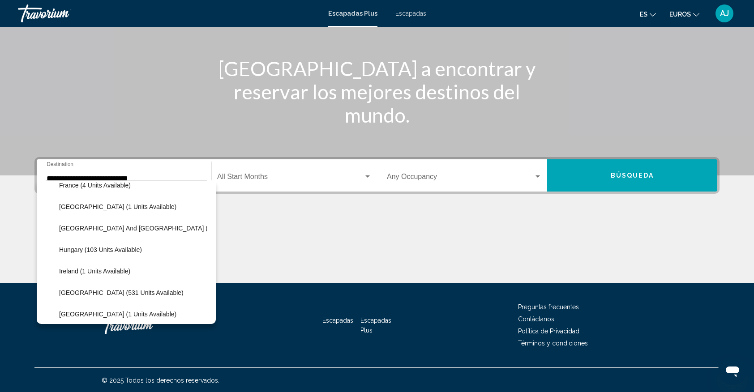
scroll to position [249, 0]
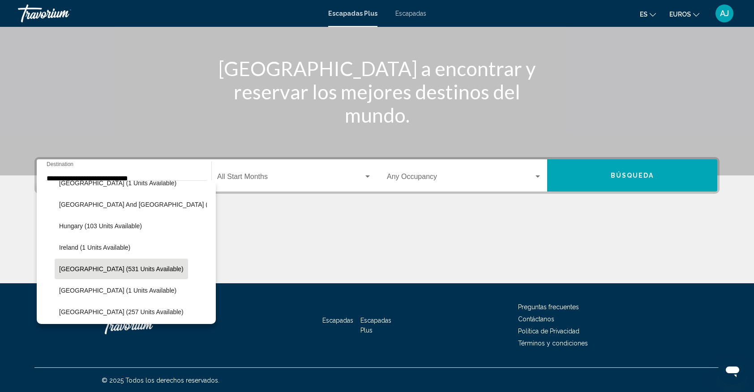
click at [82, 275] on button "Italy (531 units available)" at bounding box center [121, 269] width 133 height 21
type input "**********"
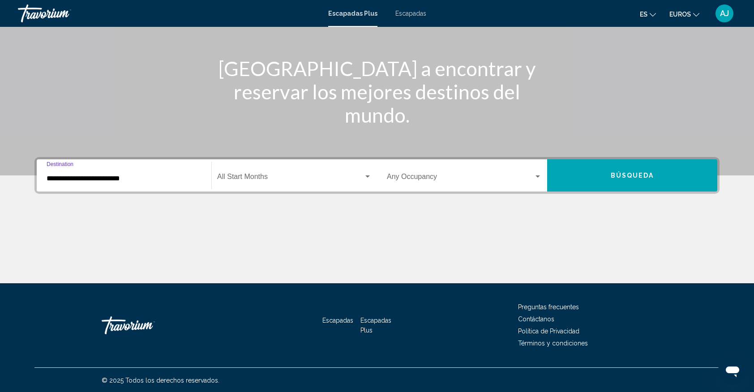
click at [226, 173] on div "Start Month All Start Months" at bounding box center [294, 176] width 154 height 28
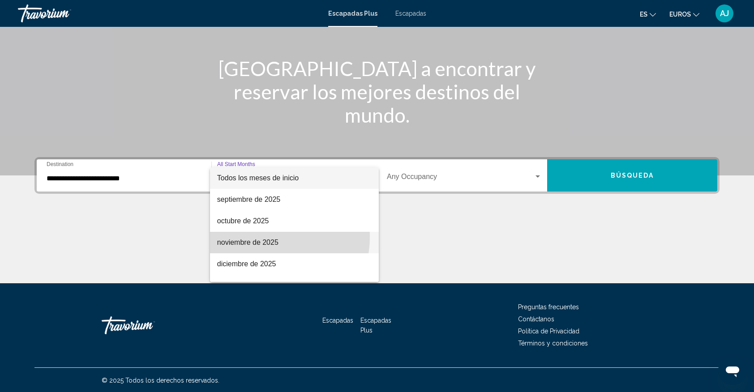
click at [264, 237] on span "noviembre de 2025" at bounding box center [294, 242] width 154 height 21
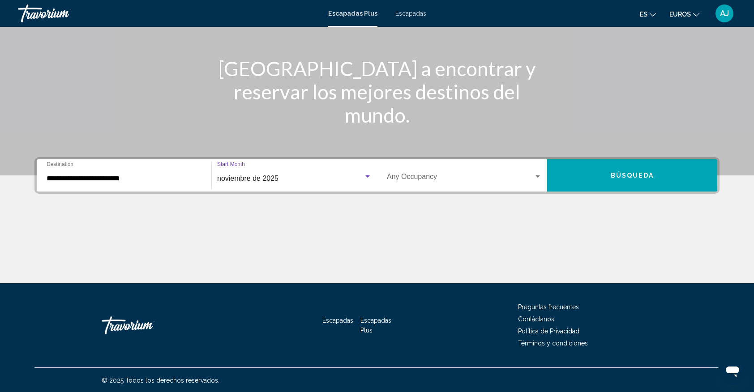
click at [537, 173] on div "Widget de búsqueda" at bounding box center [538, 176] width 8 height 7
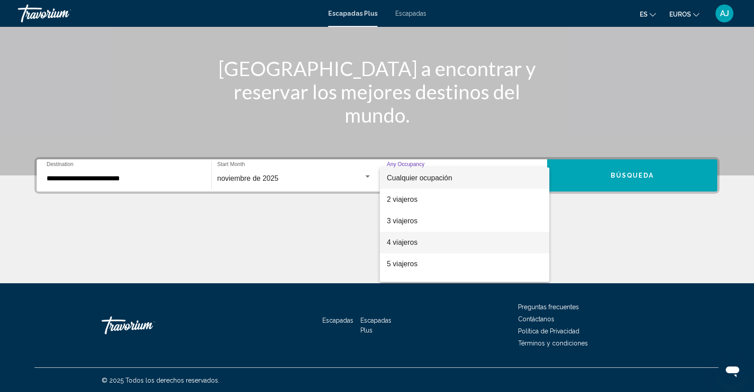
click at [430, 245] on span "4 viajeros" at bounding box center [464, 242] width 155 height 21
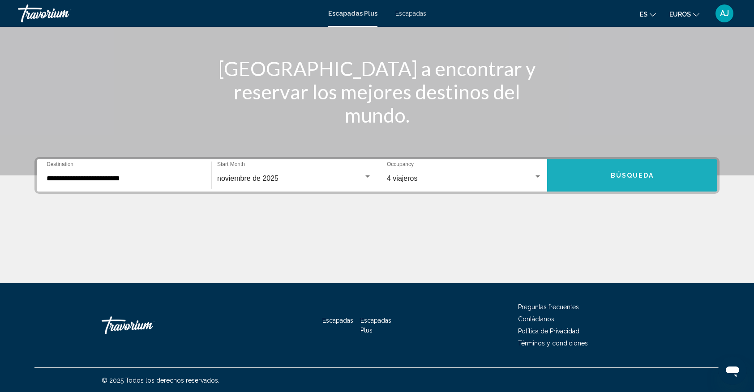
click at [598, 175] on button "Búsqueda" at bounding box center [632, 175] width 170 height 32
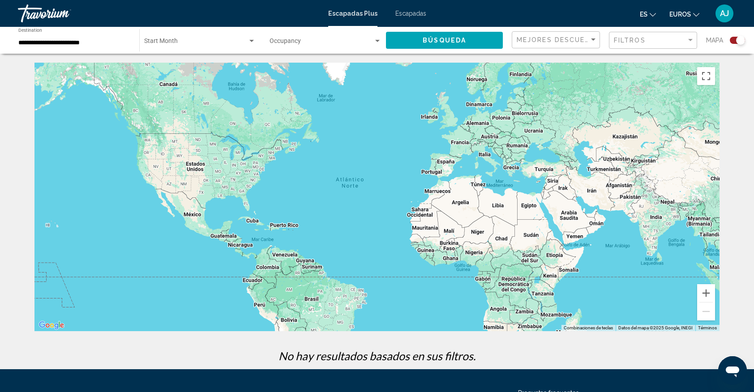
click at [488, 165] on div "Contenido principal" at bounding box center [376, 197] width 685 height 269
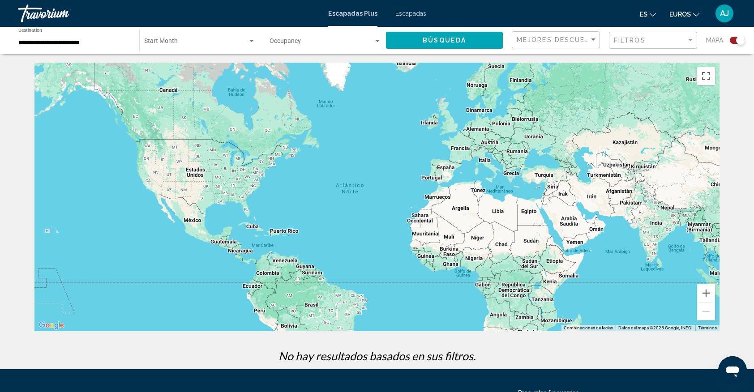
drag, startPoint x: 488, startPoint y: 160, endPoint x: 488, endPoint y: 167, distance: 6.7
click at [488, 167] on div "Contenido principal" at bounding box center [376, 197] width 685 height 269
click at [710, 287] on button "Ampliar" at bounding box center [706, 293] width 18 height 18
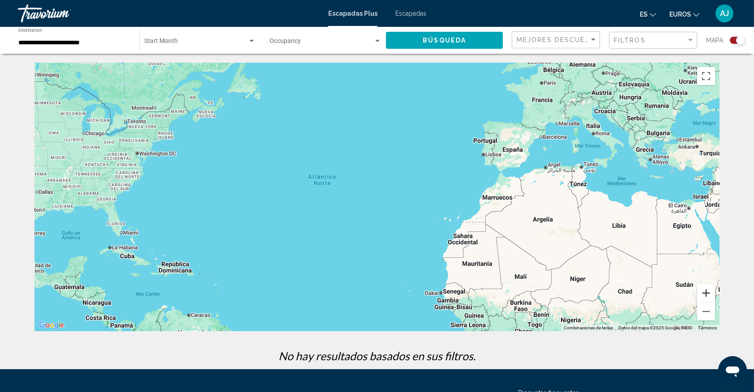
click at [704, 294] on button "Ampliar" at bounding box center [706, 293] width 18 height 18
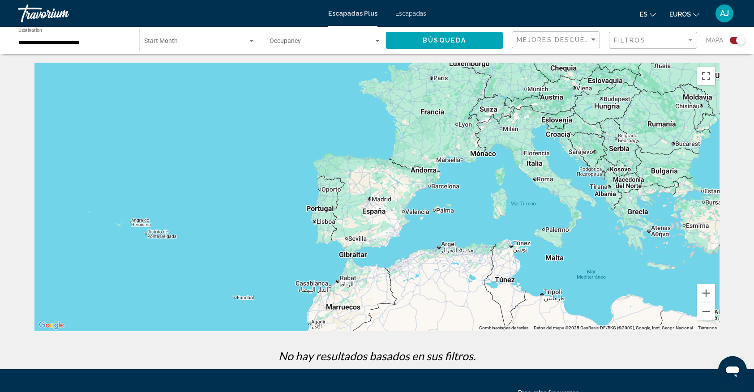
drag, startPoint x: 689, startPoint y: 158, endPoint x: 413, endPoint y: 268, distance: 297.4
click at [413, 268] on div "Contenido principal" at bounding box center [376, 197] width 685 height 269
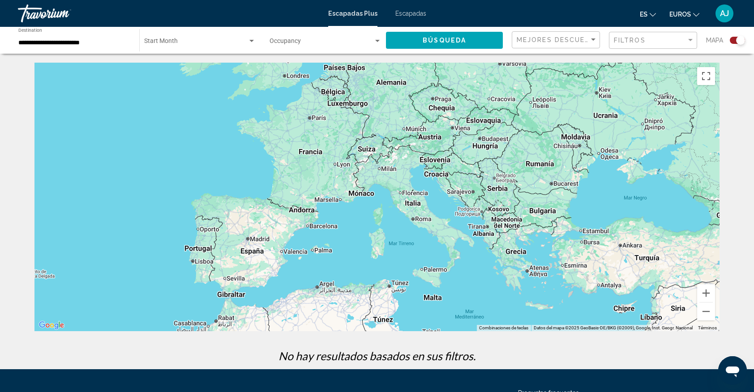
drag, startPoint x: 534, startPoint y: 158, endPoint x: 409, endPoint y: 200, distance: 132.5
click at [409, 200] on div "Contenido principal" at bounding box center [376, 197] width 685 height 269
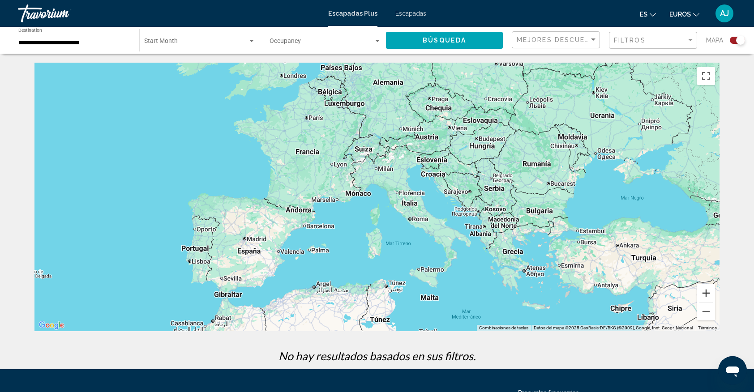
click at [705, 297] on button "Ampliar" at bounding box center [706, 293] width 18 height 18
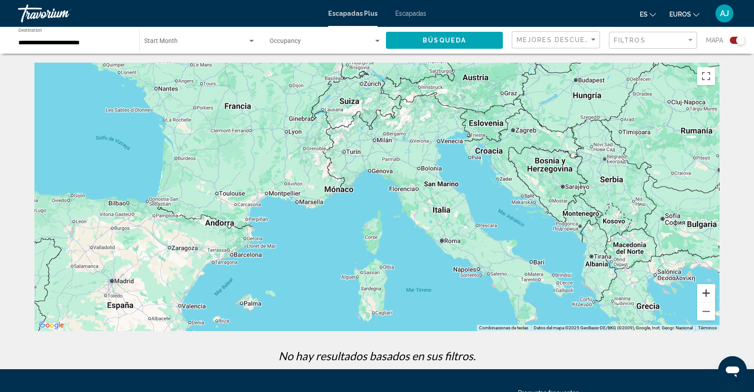
click at [705, 297] on button "Ampliar" at bounding box center [706, 293] width 18 height 18
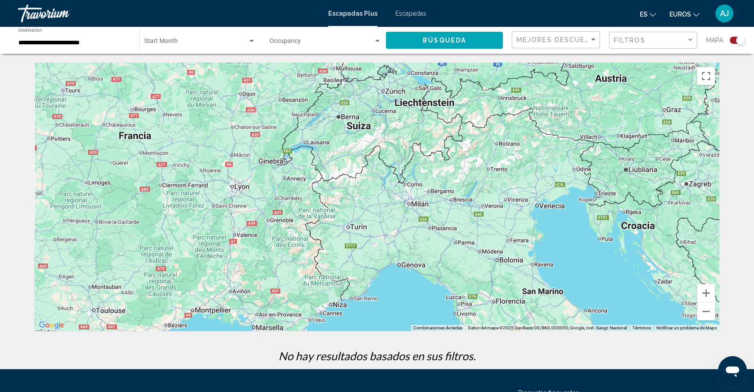
drag, startPoint x: 573, startPoint y: 178, endPoint x: 610, endPoint y: 299, distance: 127.0
click at [610, 299] on div "Contenido principal" at bounding box center [376, 197] width 685 height 269
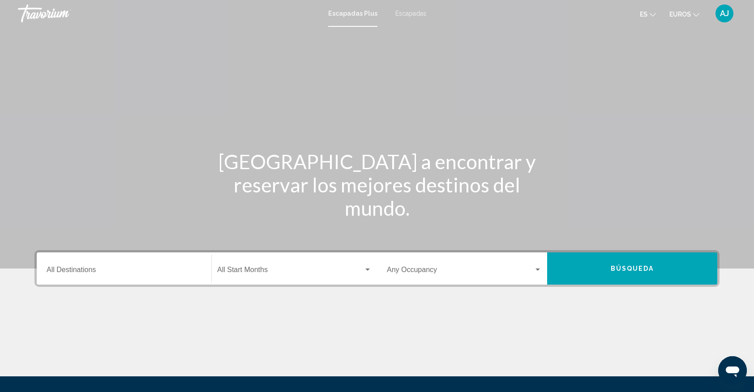
click at [79, 265] on div "Destination All Destinations" at bounding box center [124, 269] width 155 height 28
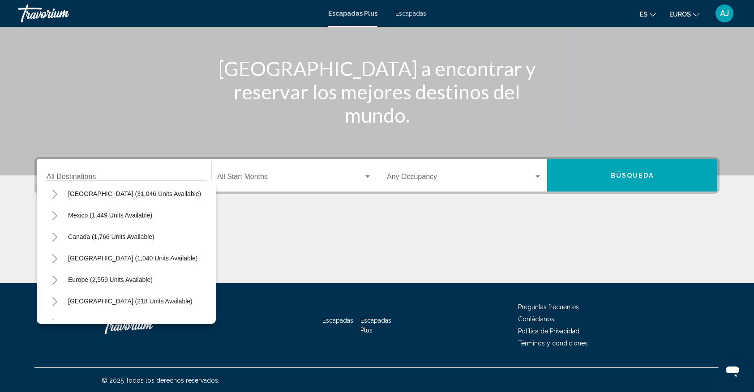
scroll to position [47, 0]
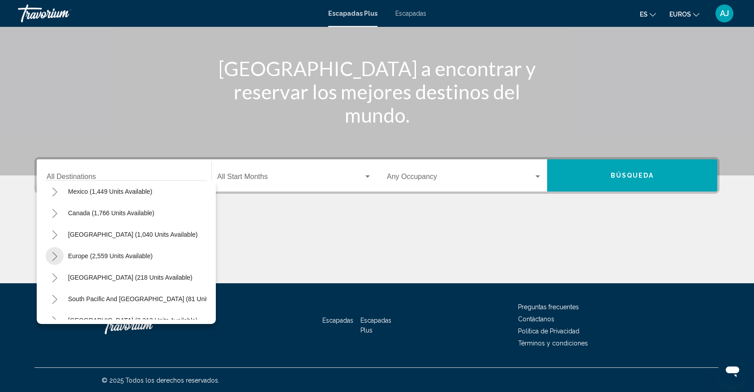
click at [54, 260] on icon "Toggle Europe (2,559 units available)" at bounding box center [54, 256] width 7 height 9
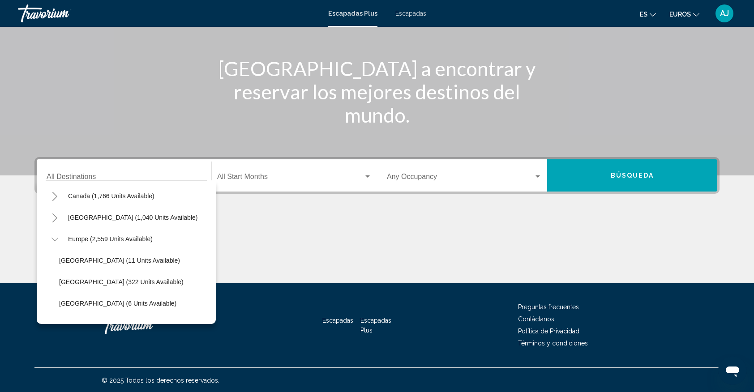
scroll to position [72, 0]
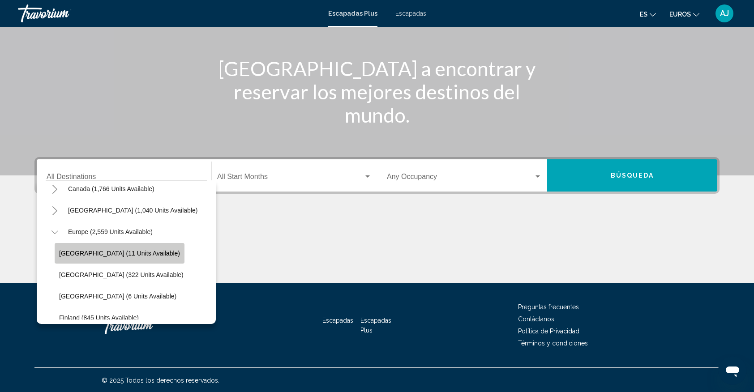
click at [123, 253] on span "Andorra (11 units available)" at bounding box center [119, 253] width 121 height 7
type input "**********"
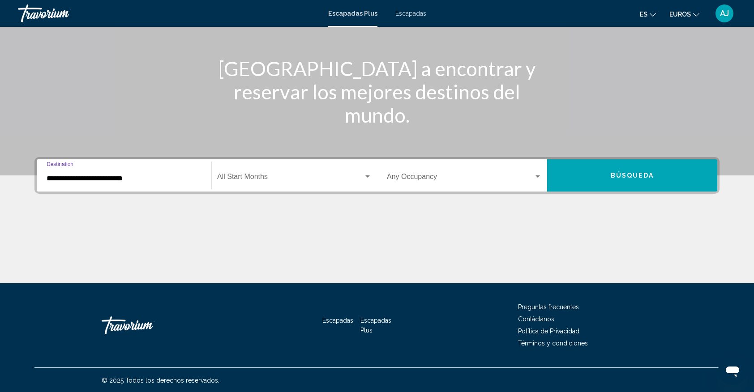
click at [641, 174] on span "Búsqueda" at bounding box center [632, 175] width 43 height 7
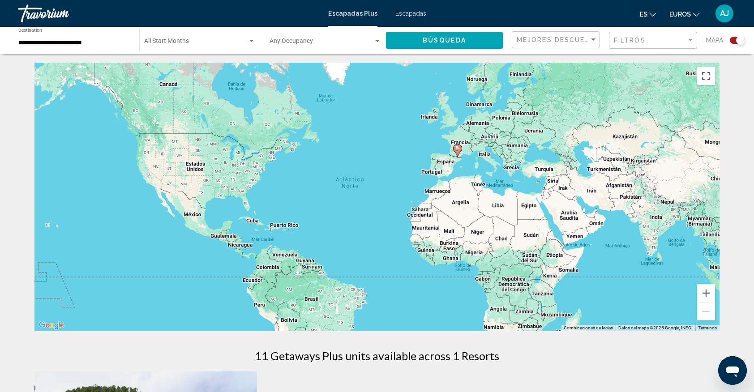
click at [457, 149] on image "Contenido principal" at bounding box center [457, 148] width 5 height 5
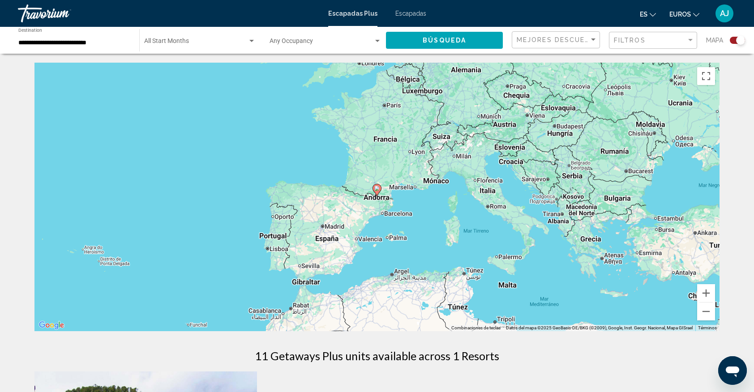
click at [382, 190] on div "Para desplazarte, pulsa las teclas de flecha. Para activar la función de arrast…" at bounding box center [376, 197] width 685 height 269
click at [379, 190] on image "Contenido principal" at bounding box center [376, 188] width 5 height 5
type input "**********"
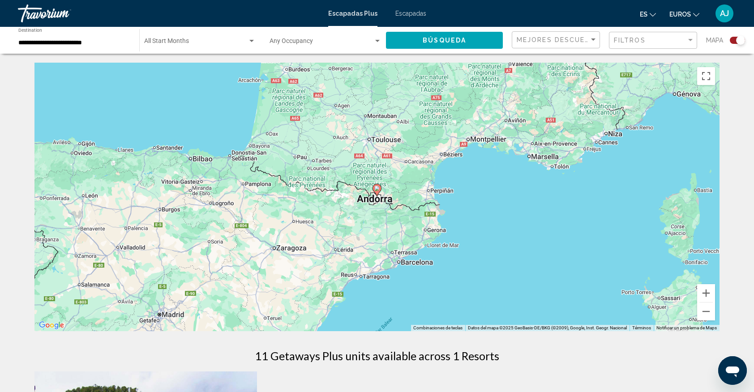
click at [378, 197] on div "Para desplazarte, pulsa las teclas de flecha. Para activar la función de arrast…" at bounding box center [376, 197] width 685 height 269
click at [372, 190] on gmp-advanced-marker "Contenido principal" at bounding box center [376, 190] width 9 height 13
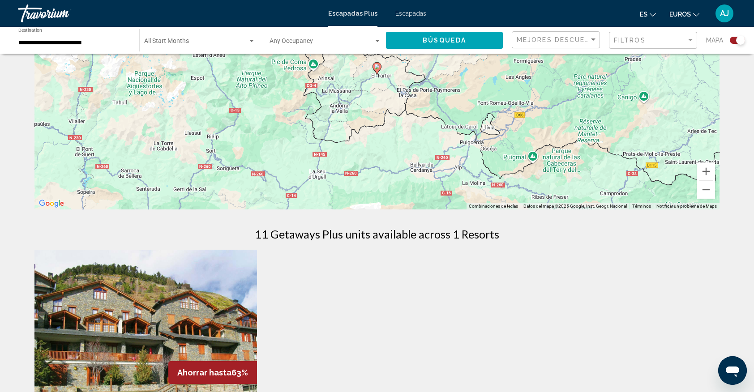
scroll to position [98, 0]
